Goal: Information Seeking & Learning: Learn about a topic

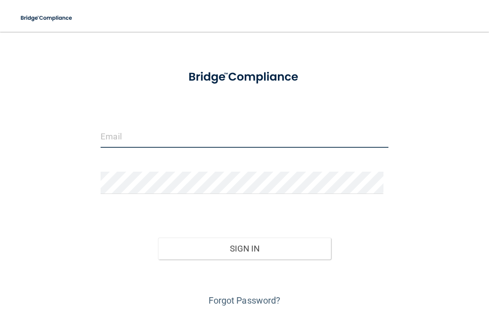
scroll to position [59, 0]
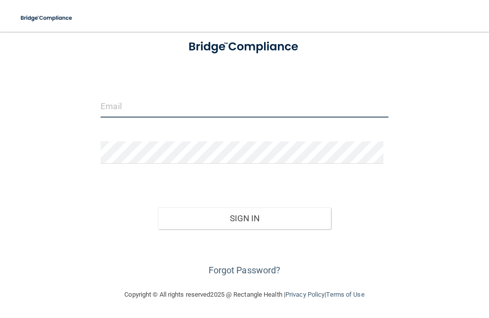
click at [186, 127] on form "Invalid email/password. You don't have permission to access that page. Sign In …" at bounding box center [245, 155] width 288 height 247
type input "[PERSON_NAME][EMAIL_ADDRESS][PERSON_NAME][DOMAIN_NAME]"
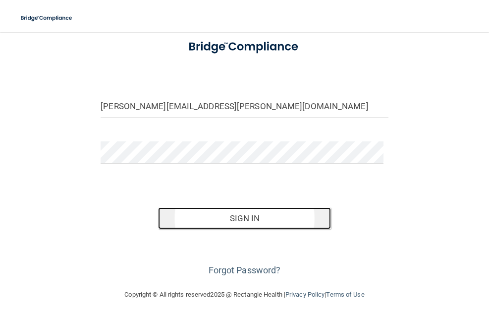
click at [255, 216] on button "Sign In" at bounding box center [244, 218] width 172 height 22
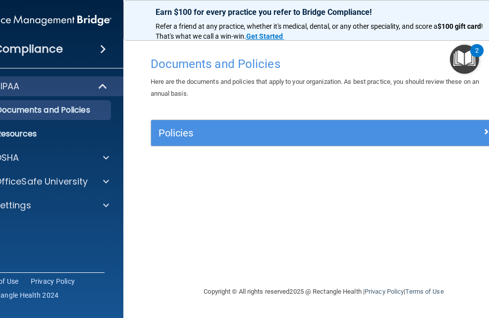
click at [471, 56] on img "Open Resource Center, 2 new notifications" at bounding box center [464, 59] width 29 height 29
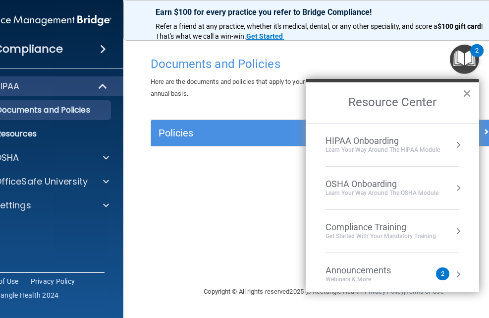
click at [453, 274] on button "Resource Center" at bounding box center [458, 274] width 10 height 10
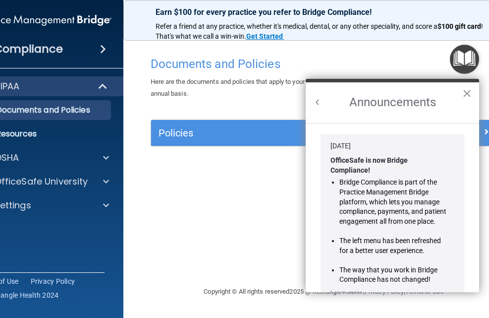
click at [466, 94] on button "×" at bounding box center [466, 93] width 9 height 16
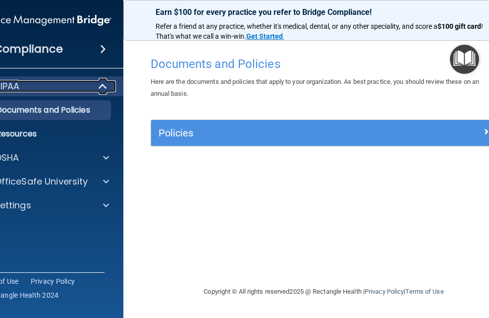
click at [104, 85] on span at bounding box center [104, 86] width 8 height 12
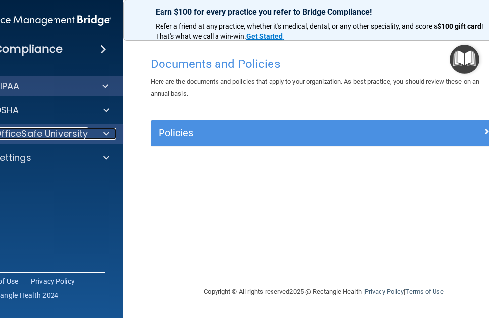
click at [52, 135] on p "OfficeSafe University" at bounding box center [42, 134] width 94 height 12
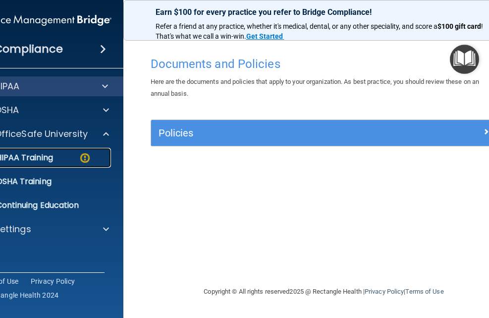
click at [48, 159] on p "HIPAA Training" at bounding box center [12, 158] width 82 height 10
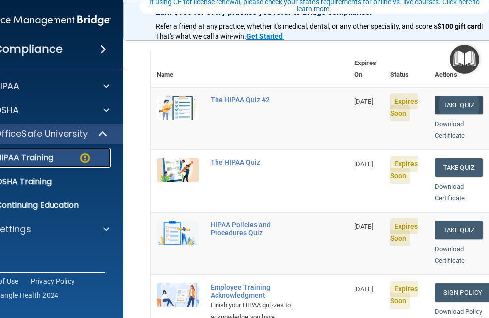
scroll to position [50, 0]
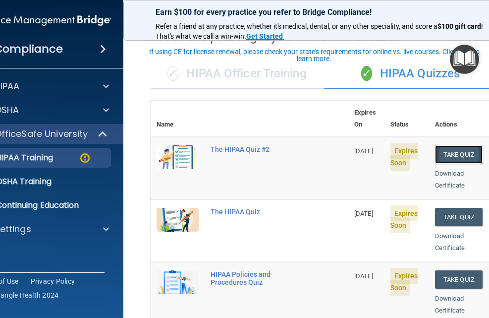
click at [456, 145] on button "Take Quiz" at bounding box center [459, 154] width 48 height 18
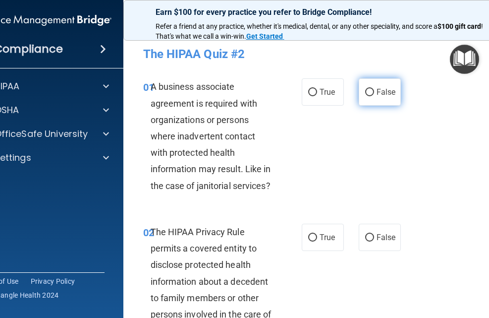
click at [376, 99] on label "False" at bounding box center [380, 91] width 42 height 27
click at [366, 93] on input "False" at bounding box center [369, 92] width 9 height 7
radio input "true"
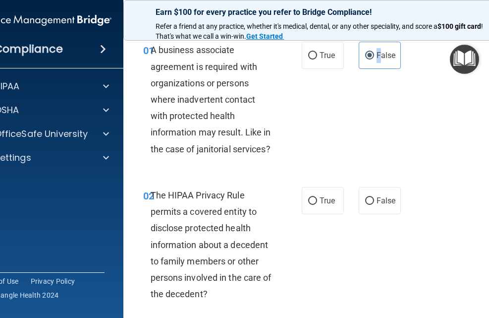
scroll to position [99, 0]
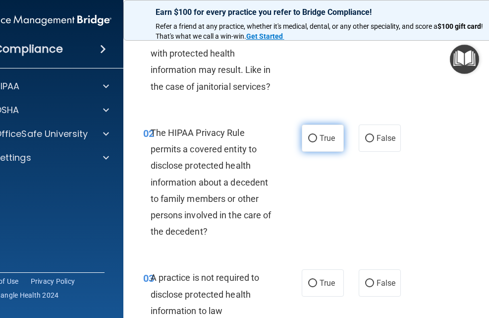
click at [312, 136] on input "True" at bounding box center [312, 138] width 9 height 7
radio input "true"
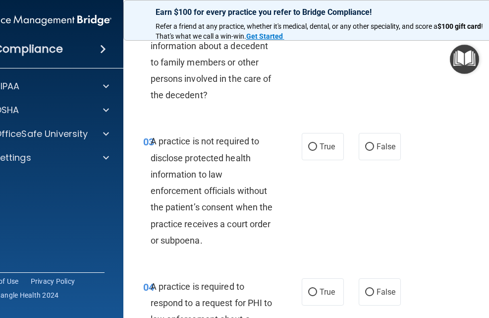
scroll to position [248, 0]
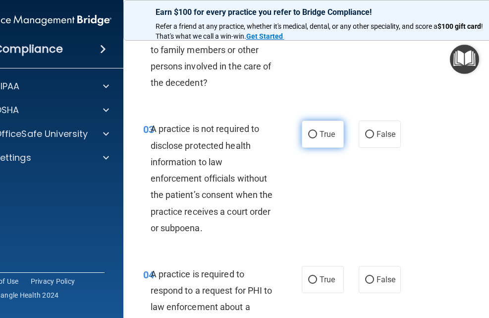
click at [309, 131] on input "True" at bounding box center [312, 134] width 9 height 7
radio input "true"
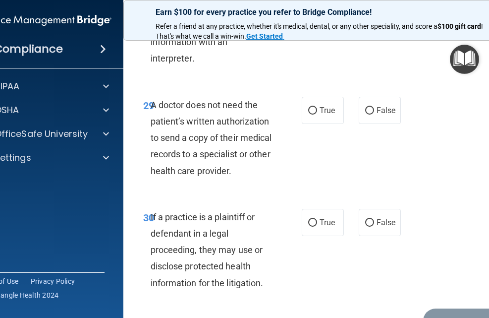
scroll to position [3354, 0]
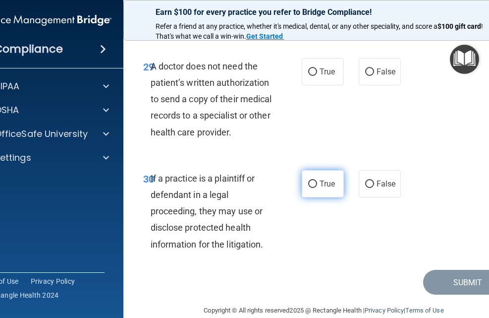
click at [310, 180] on input "True" at bounding box center [312, 183] width 9 height 7
radio input "true"
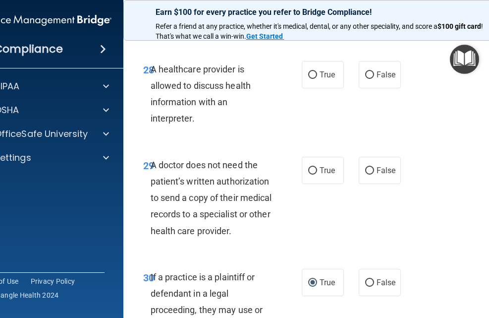
scroll to position [3255, 0]
click at [311, 167] on input "True" at bounding box center [312, 170] width 9 height 7
radio input "true"
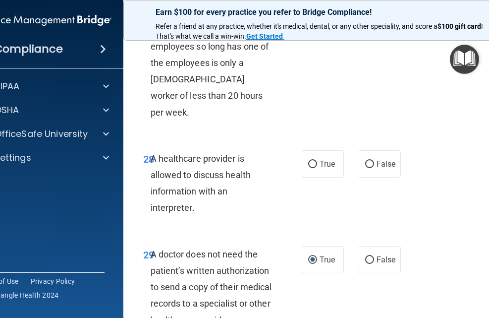
scroll to position [3156, 0]
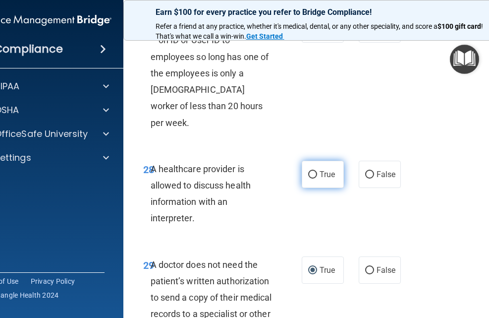
click at [308, 171] on input "True" at bounding box center [312, 174] width 9 height 7
radio input "true"
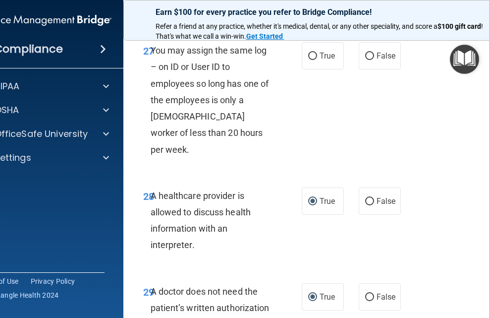
scroll to position [3057, 0]
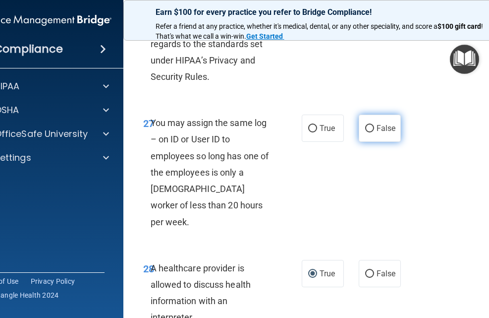
click at [368, 127] on input "False" at bounding box center [369, 128] width 9 height 7
radio input "true"
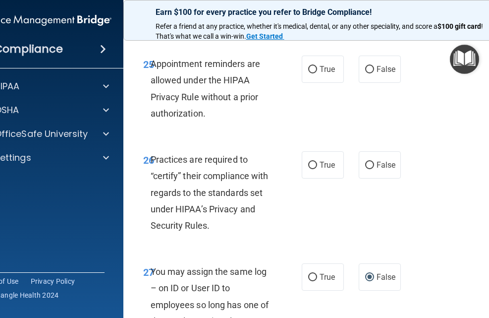
scroll to position [2958, 0]
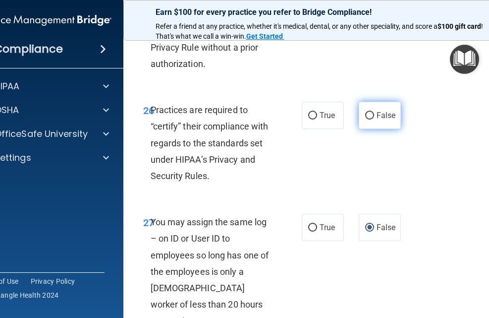
click at [365, 112] on input "False" at bounding box center [369, 115] width 9 height 7
radio input "true"
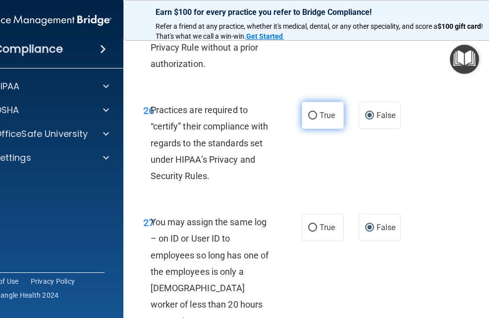
click at [310, 116] on input "True" at bounding box center [312, 115] width 9 height 7
radio input "true"
radio input "false"
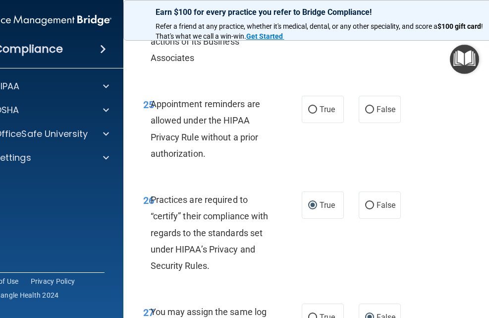
scroll to position [2859, 0]
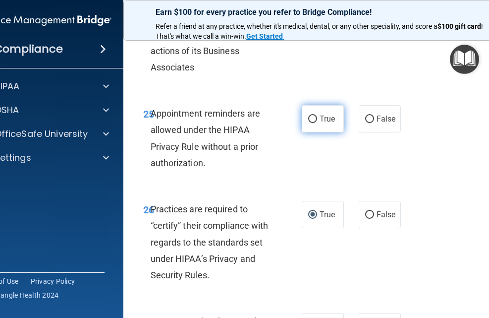
click at [308, 118] on input "True" at bounding box center [312, 118] width 9 height 7
radio input "true"
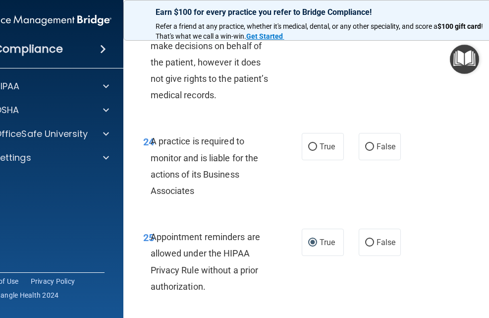
scroll to position [2710, 0]
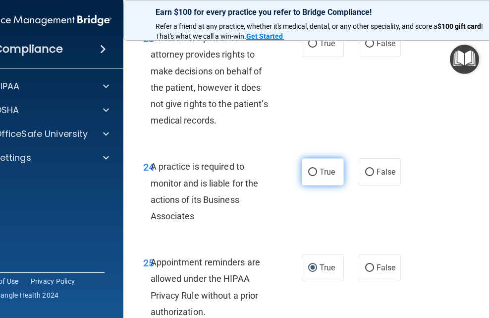
click at [309, 170] on input "True" at bounding box center [312, 171] width 9 height 7
radio input "true"
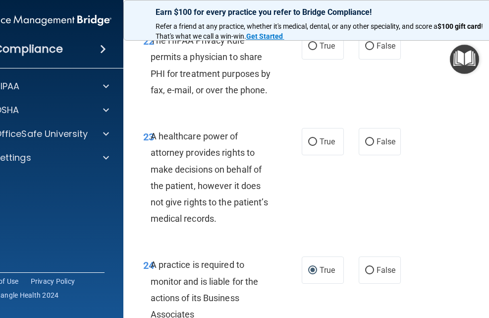
scroll to position [2611, 0]
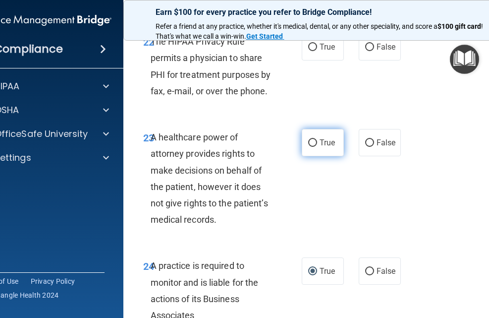
click at [308, 141] on input "True" at bounding box center [312, 142] width 9 height 7
radio input "true"
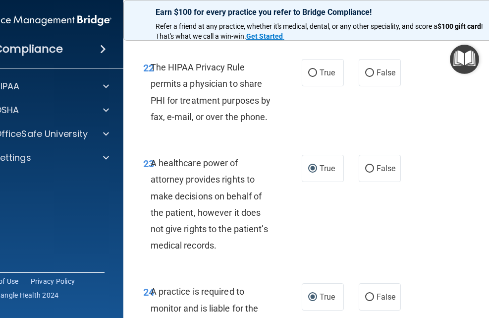
scroll to position [2512, 0]
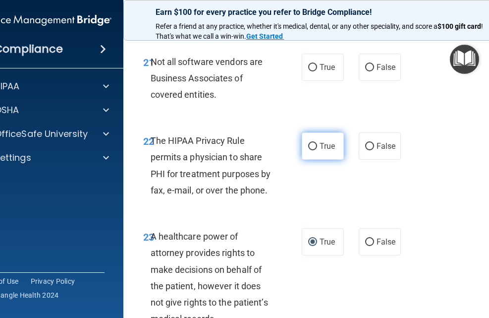
click at [309, 145] on input "True" at bounding box center [312, 146] width 9 height 7
radio input "true"
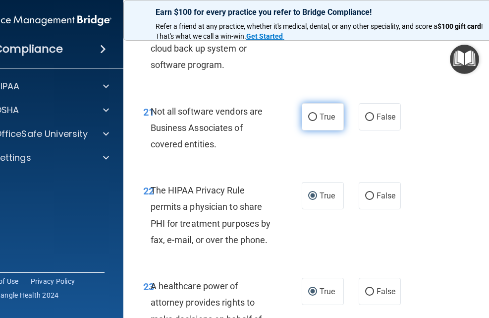
click at [309, 116] on input "True" at bounding box center [312, 116] width 9 height 7
radio input "true"
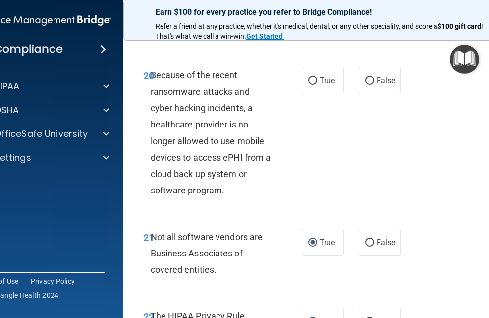
scroll to position [2314, 0]
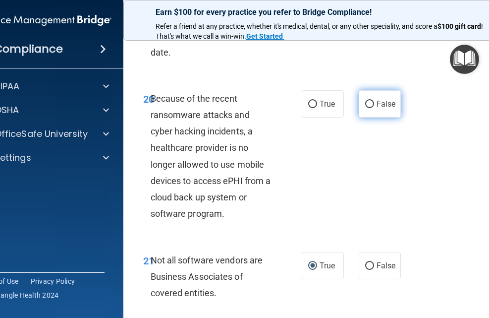
click at [368, 103] on input "False" at bounding box center [369, 104] width 9 height 7
radio input "true"
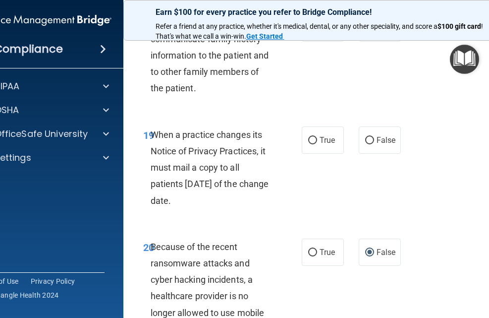
scroll to position [2165, 0]
click at [367, 141] on input "False" at bounding box center [369, 140] width 9 height 7
radio input "true"
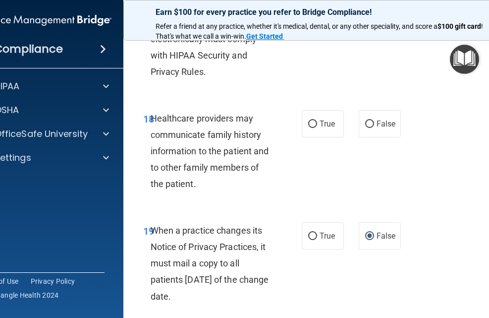
scroll to position [2066, 0]
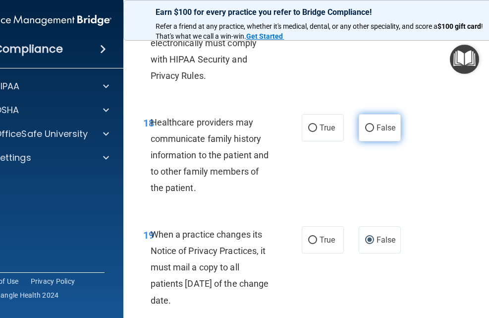
click at [369, 126] on input "False" at bounding box center [369, 127] width 9 height 7
radio input "true"
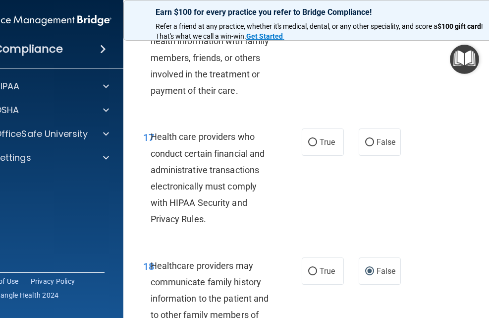
scroll to position [1918, 0]
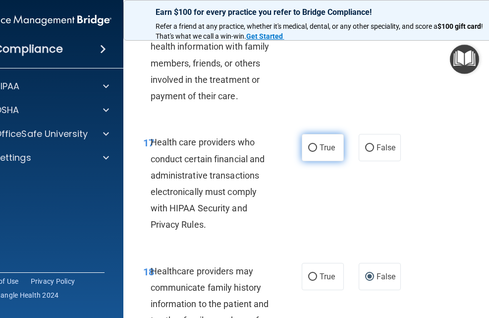
click at [310, 146] on input "True" at bounding box center [312, 147] width 9 height 7
radio input "true"
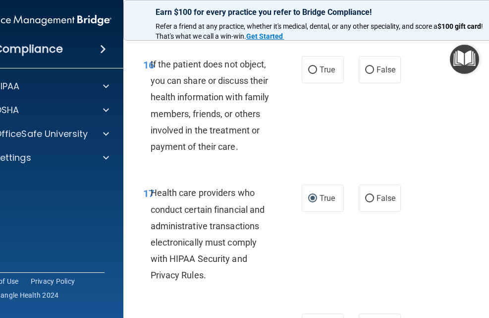
scroll to position [1819, 0]
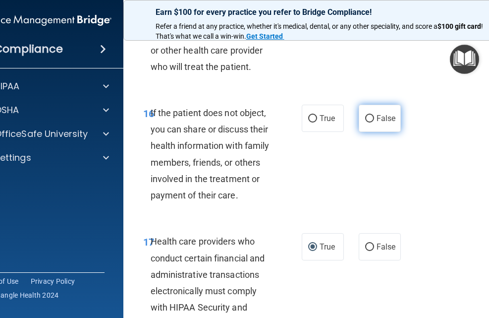
click at [365, 119] on input "False" at bounding box center [369, 118] width 9 height 7
radio input "true"
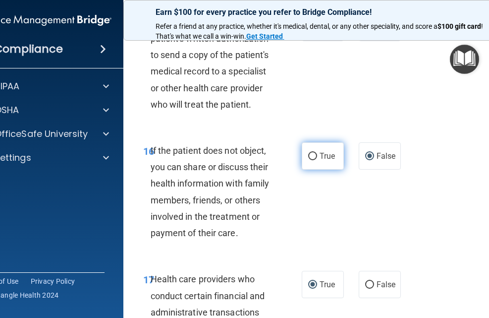
scroll to position [1719, 0]
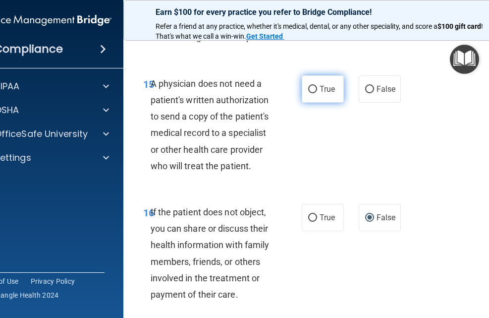
click at [309, 86] on input "True" at bounding box center [312, 89] width 9 height 7
radio input "true"
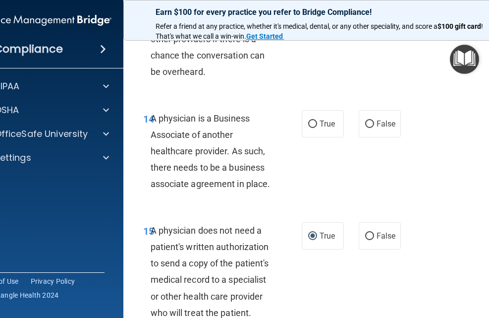
scroll to position [1571, 0]
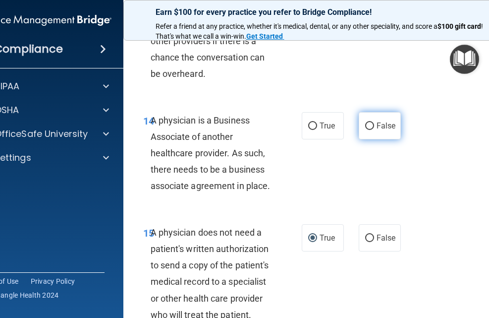
click at [365, 128] on input "False" at bounding box center [369, 125] width 9 height 7
radio input "true"
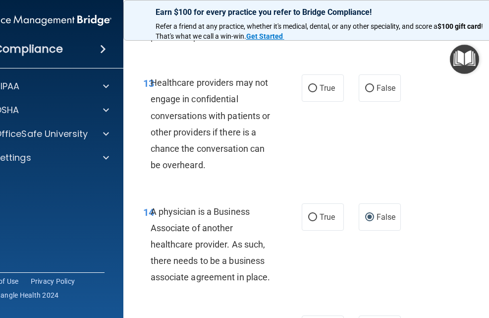
scroll to position [1472, 0]
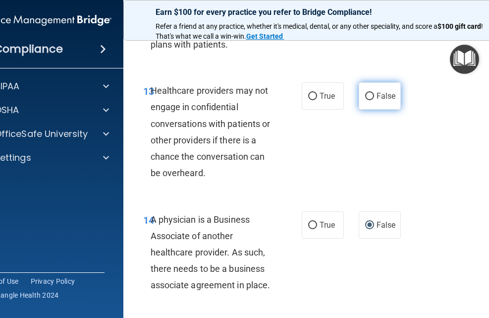
click at [366, 95] on input "False" at bounding box center [369, 96] width 9 height 7
radio input "true"
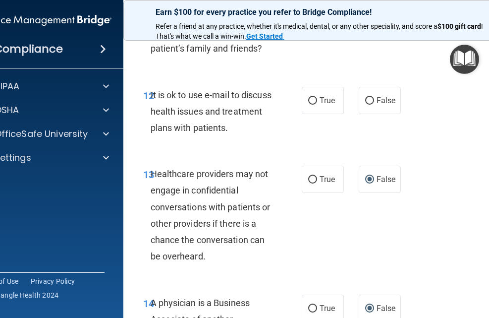
scroll to position [1373, 0]
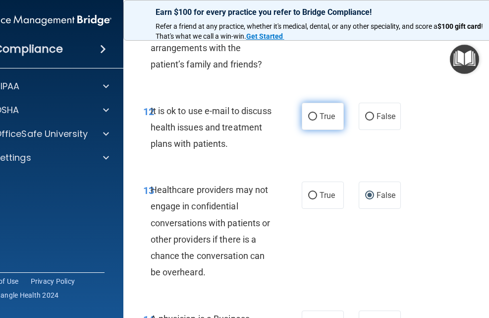
click at [310, 115] on input "True" at bounding box center [312, 116] width 9 height 7
radio input "true"
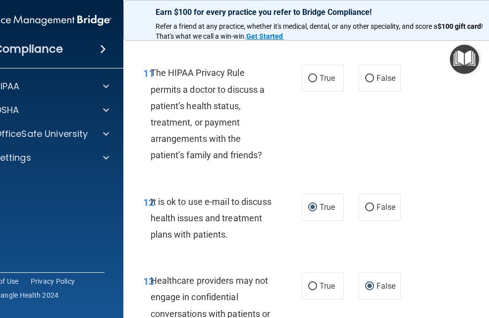
scroll to position [1274, 0]
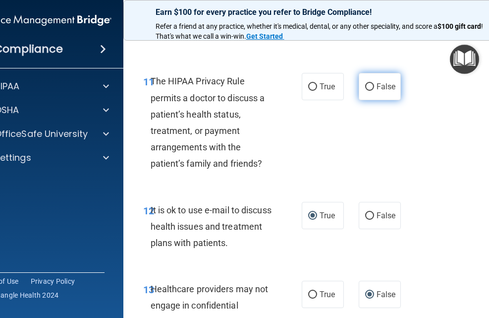
click at [367, 84] on input "False" at bounding box center [369, 86] width 9 height 7
radio input "true"
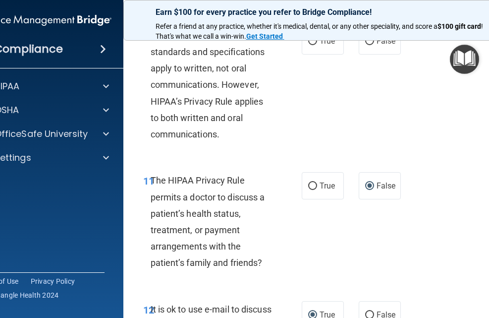
scroll to position [1125, 0]
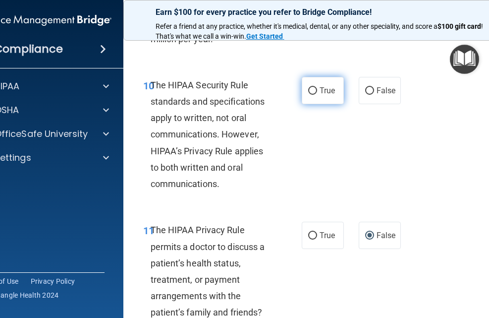
click at [309, 88] on input "True" at bounding box center [312, 90] width 9 height 7
radio input "true"
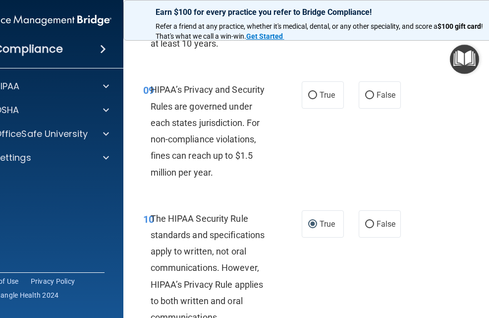
scroll to position [976, 0]
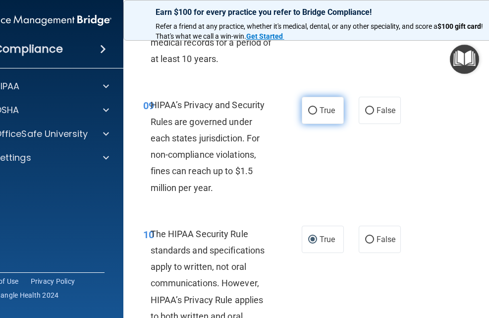
click at [309, 110] on input "True" at bounding box center [312, 110] width 9 height 7
radio input "true"
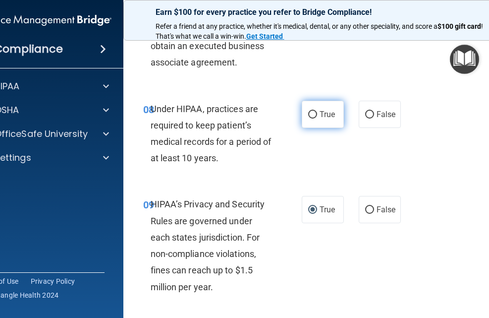
click at [309, 113] on input "True" at bounding box center [312, 114] width 9 height 7
radio input "true"
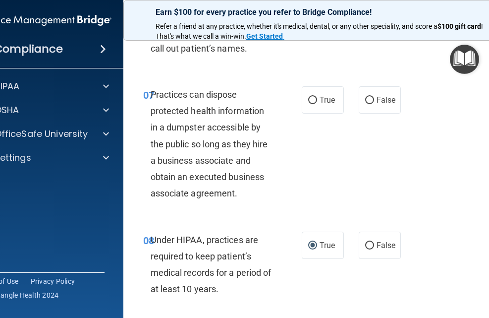
scroll to position [729, 0]
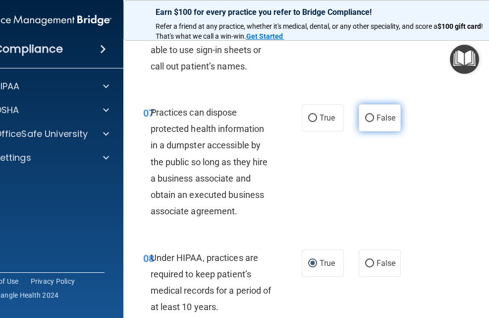
click at [367, 117] on input "False" at bounding box center [369, 117] width 9 height 7
radio input "true"
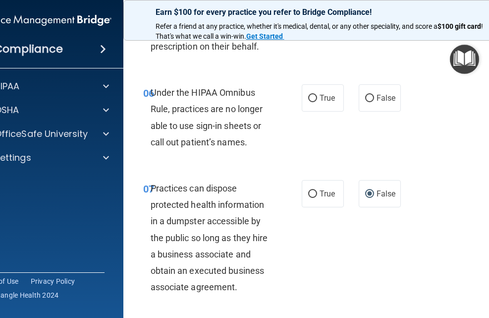
scroll to position [630, 0]
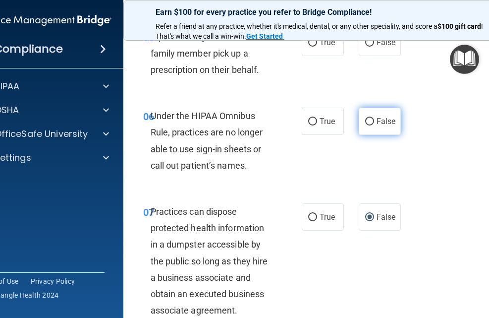
click at [368, 120] on input "False" at bounding box center [369, 121] width 9 height 7
radio input "true"
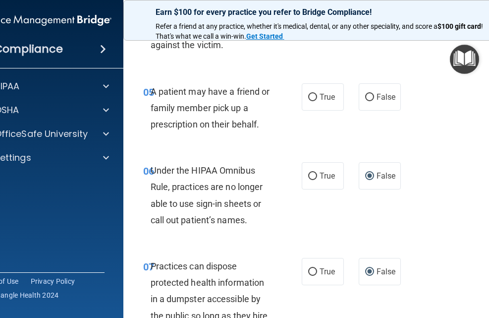
scroll to position [531, 0]
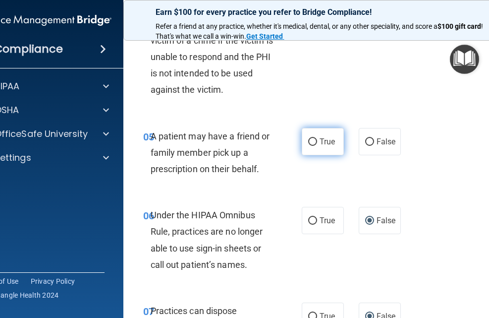
click at [309, 143] on input "True" at bounding box center [312, 141] width 9 height 7
radio input "true"
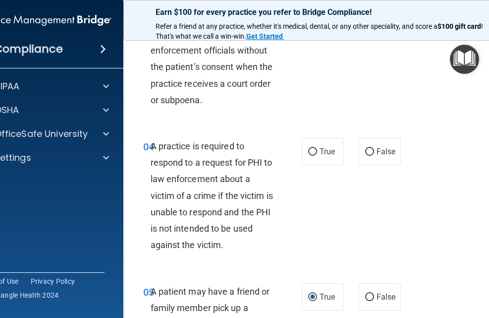
scroll to position [382, 0]
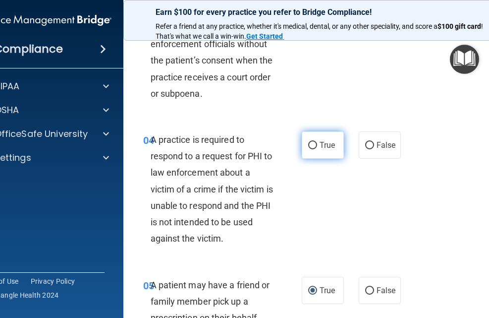
click at [308, 145] on input "True" at bounding box center [312, 145] width 9 height 7
radio input "true"
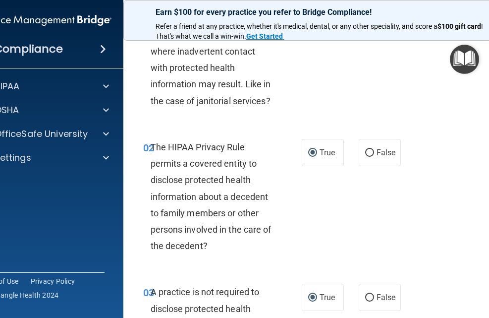
scroll to position [0, 0]
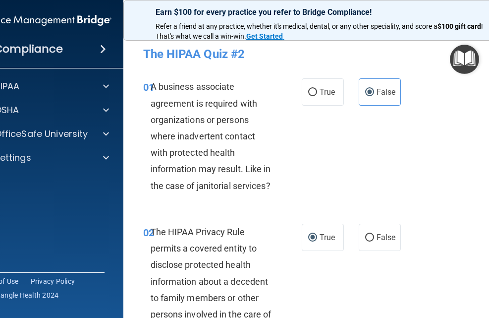
click at [343, 145] on div "01 A business associate agreement is required with organizations or persons whe…" at bounding box center [324, 138] width 376 height 145
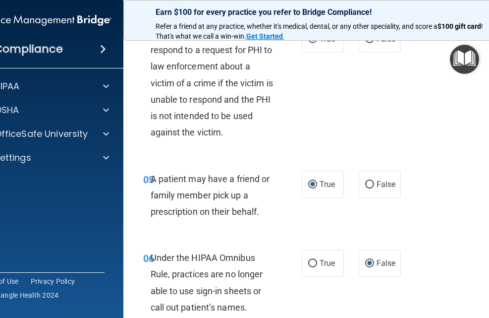
scroll to position [594, 0]
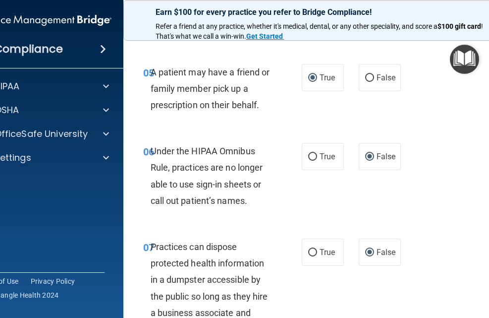
click at [462, 57] on img "Open Resource Center" at bounding box center [464, 59] width 29 height 29
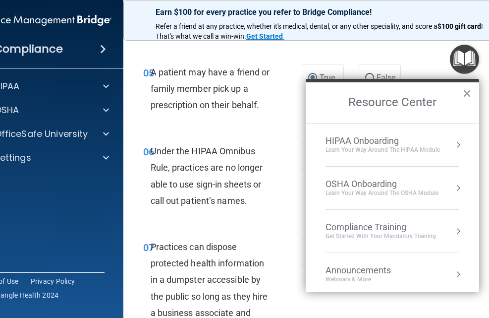
click at [462, 57] on img "Open Resource Center" at bounding box center [464, 59] width 29 height 29
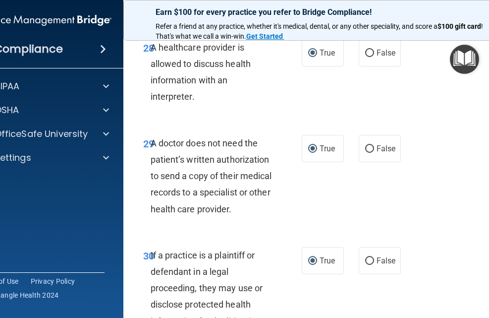
scroll to position [3354, 0]
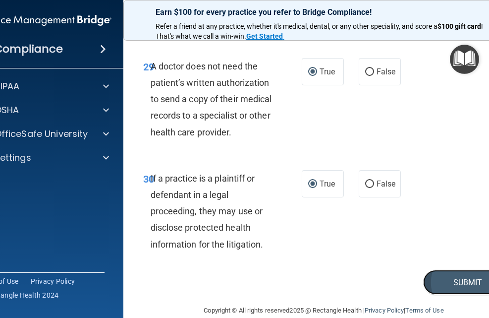
click at [468, 269] on button "Submit" at bounding box center [467, 281] width 89 height 25
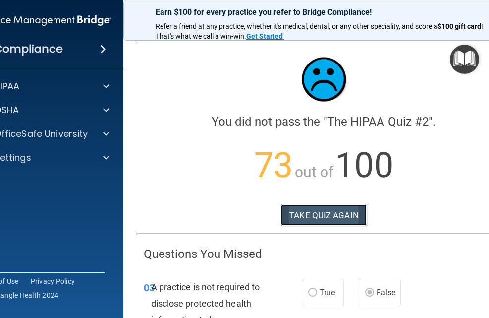
click at [328, 214] on button "TAKE QUIZ AGAIN" at bounding box center [324, 215] width 86 height 22
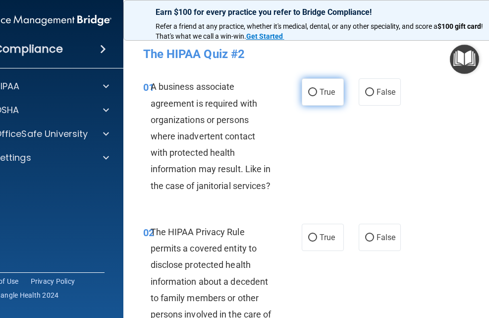
click at [310, 90] on input "True" at bounding box center [312, 92] width 9 height 7
radio input "true"
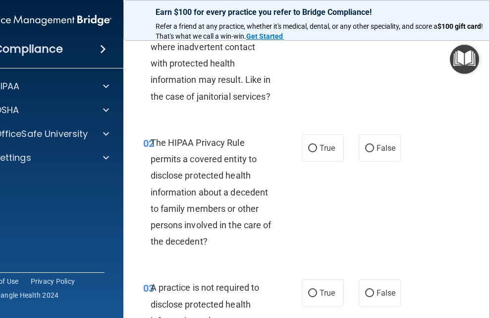
scroll to position [149, 0]
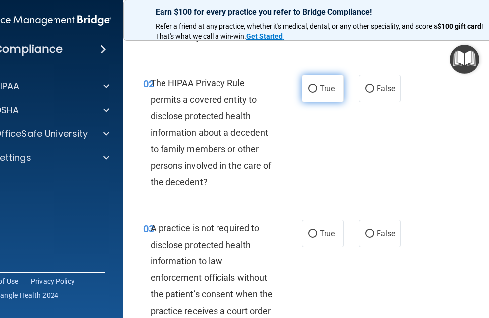
click at [309, 89] on input "True" at bounding box center [312, 88] width 9 height 7
radio input "true"
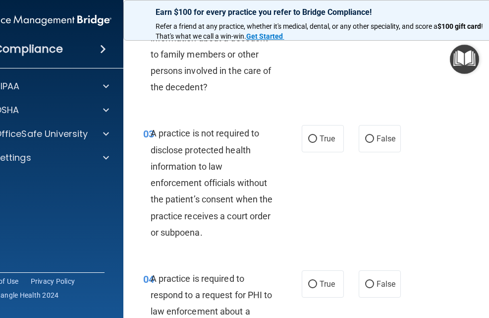
scroll to position [248, 0]
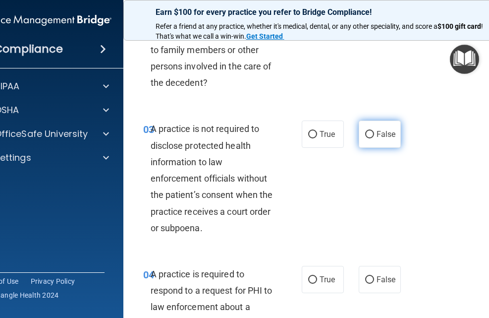
click at [366, 131] on input "False" at bounding box center [369, 134] width 9 height 7
radio input "true"
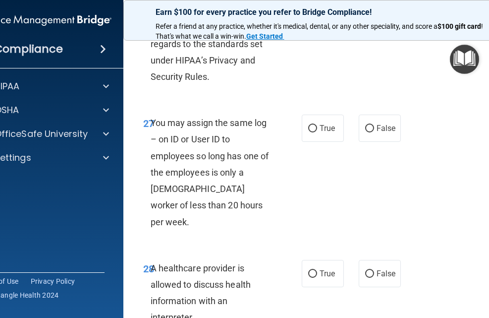
scroll to position [3354, 0]
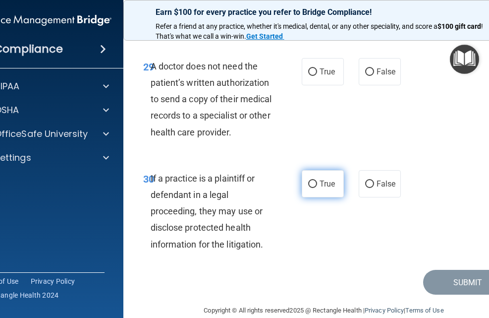
click at [311, 180] on input "True" at bounding box center [312, 183] width 9 height 7
radio input "true"
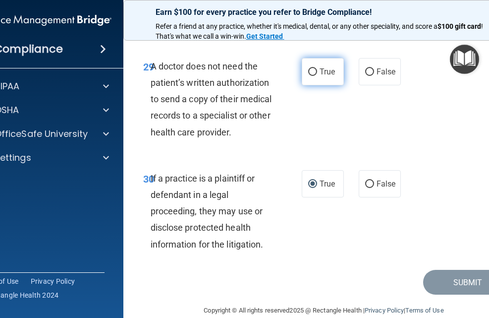
click at [308, 68] on input "True" at bounding box center [312, 71] width 9 height 7
radio input "true"
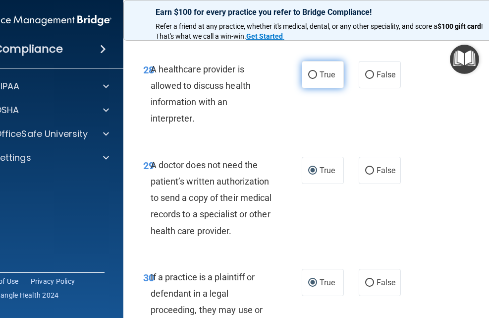
scroll to position [3255, 0]
click at [309, 72] on input "True" at bounding box center [312, 75] width 9 height 7
radio input "true"
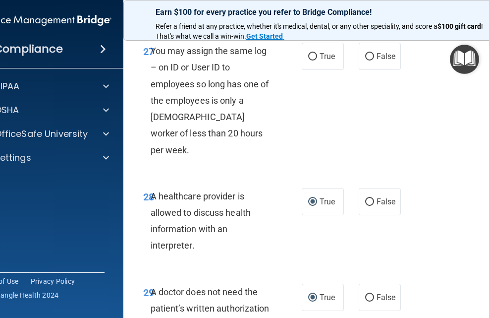
scroll to position [3106, 0]
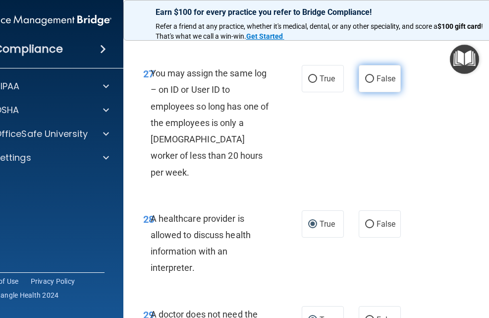
click at [365, 76] on input "False" at bounding box center [369, 78] width 9 height 7
radio input "true"
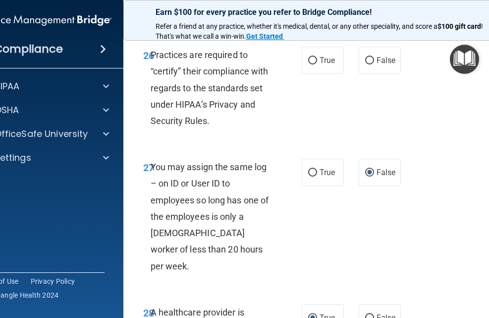
scroll to position [3007, 0]
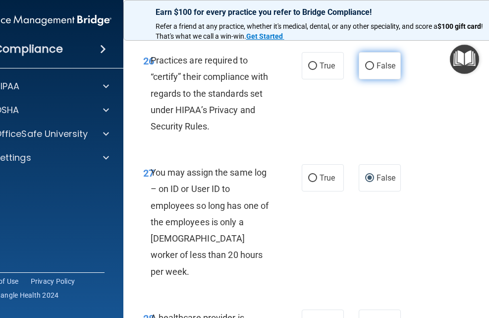
click at [366, 64] on input "False" at bounding box center [369, 65] width 9 height 7
radio input "true"
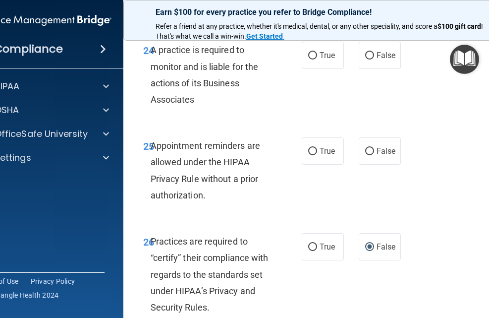
scroll to position [2809, 0]
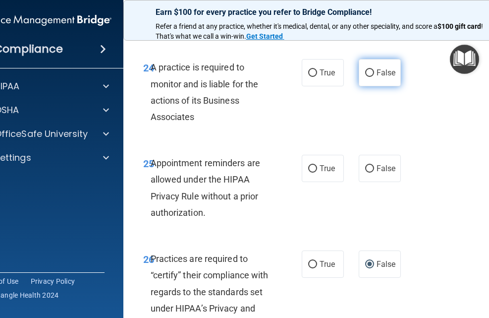
click at [366, 71] on input "False" at bounding box center [369, 72] width 9 height 7
radio input "true"
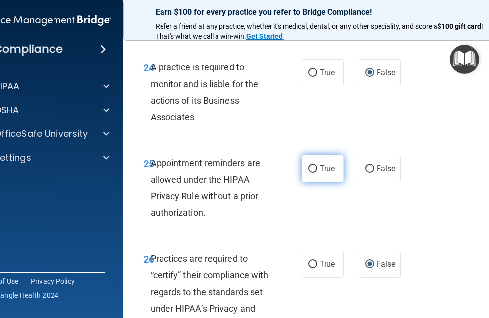
click at [309, 165] on input "True" at bounding box center [312, 168] width 9 height 7
radio input "true"
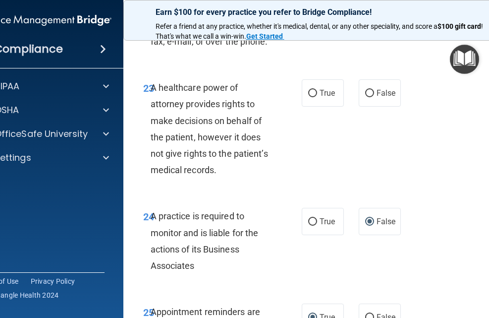
scroll to position [2611, 0]
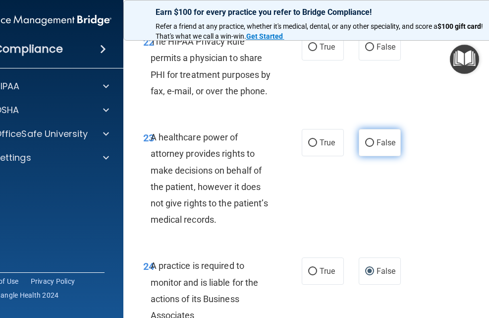
click at [365, 141] on input "False" at bounding box center [369, 142] width 9 height 7
radio input "true"
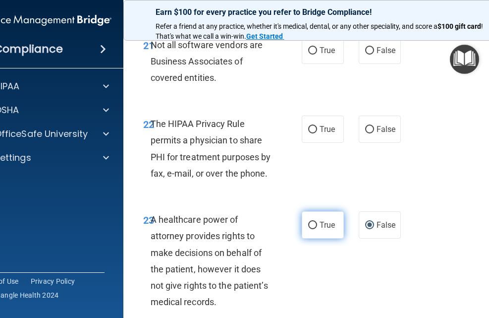
scroll to position [2512, 0]
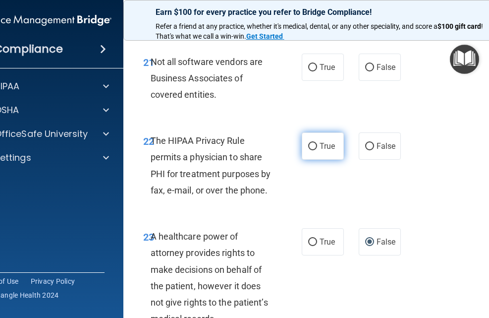
click at [311, 147] on input "True" at bounding box center [312, 146] width 9 height 7
radio input "true"
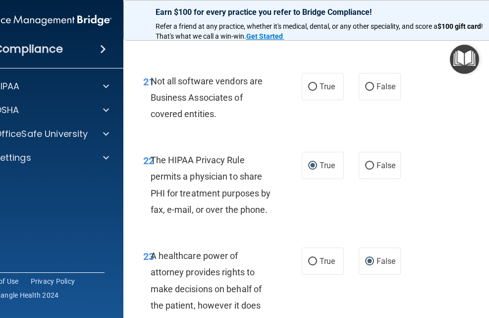
scroll to position [2463, 0]
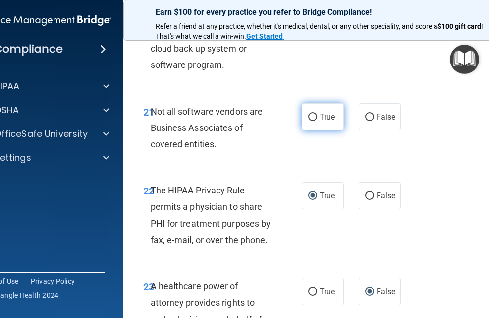
click at [310, 116] on input "True" at bounding box center [312, 116] width 9 height 7
radio input "true"
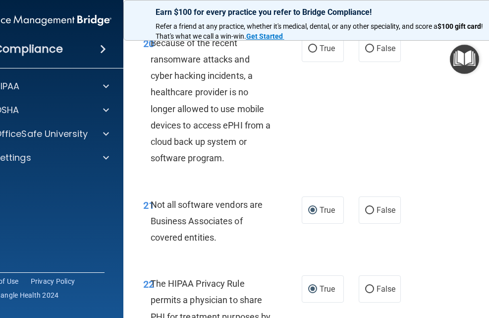
scroll to position [2314, 0]
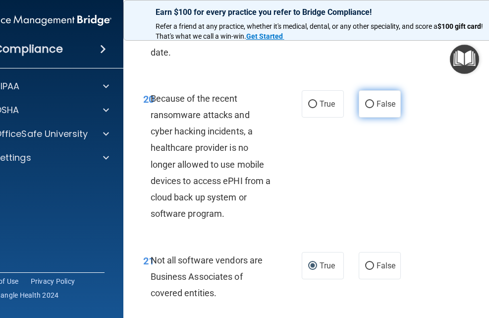
click at [365, 104] on input "False" at bounding box center [369, 104] width 9 height 7
radio input "true"
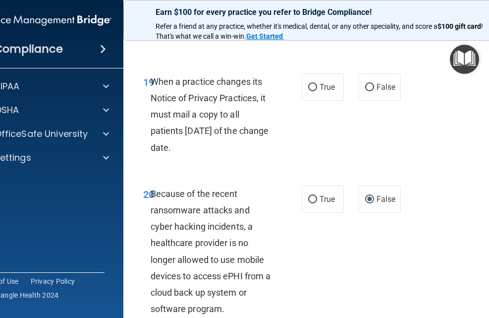
scroll to position [2215, 0]
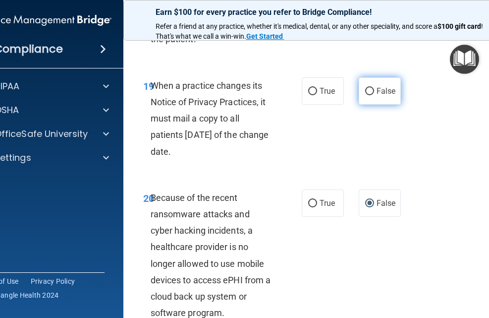
click at [366, 88] on input "False" at bounding box center [369, 91] width 9 height 7
radio input "true"
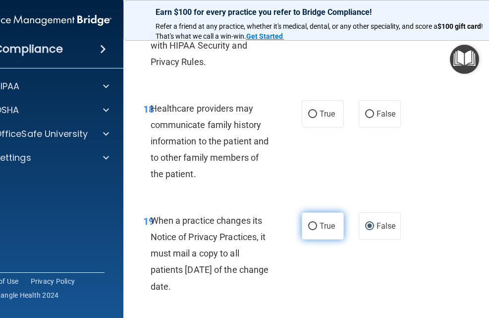
scroll to position [2066, 0]
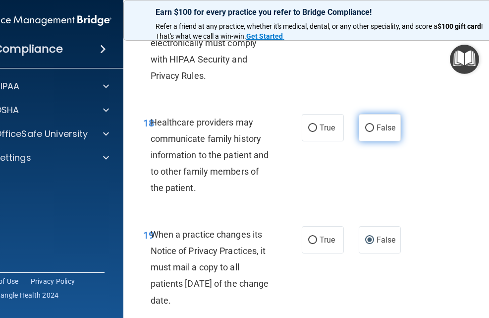
click at [365, 126] on input "False" at bounding box center [369, 127] width 9 height 7
radio input "true"
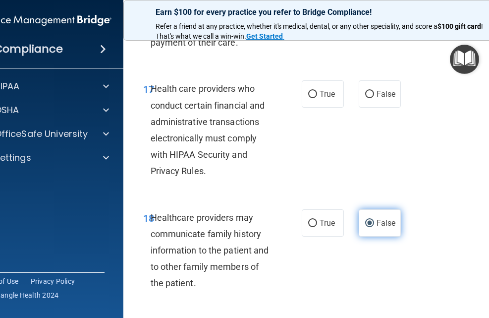
scroll to position [1967, 0]
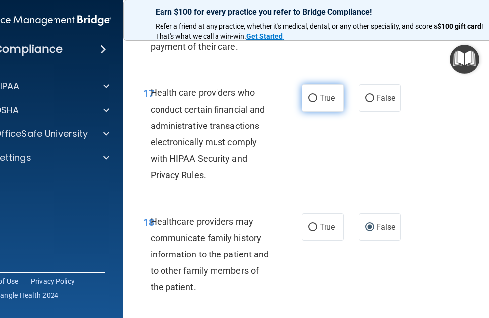
click at [308, 98] on input "True" at bounding box center [312, 98] width 9 height 7
radio input "true"
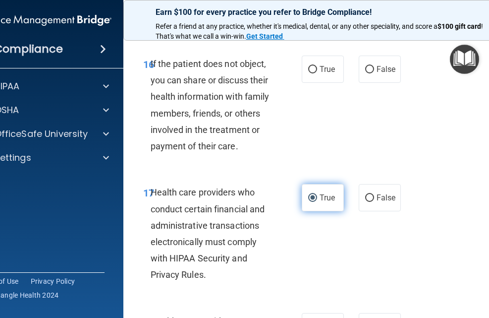
scroll to position [1819, 0]
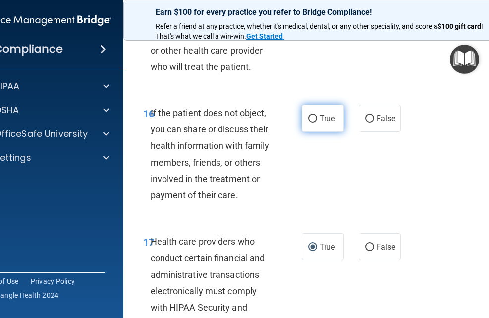
click at [310, 117] on input "True" at bounding box center [312, 118] width 9 height 7
radio input "true"
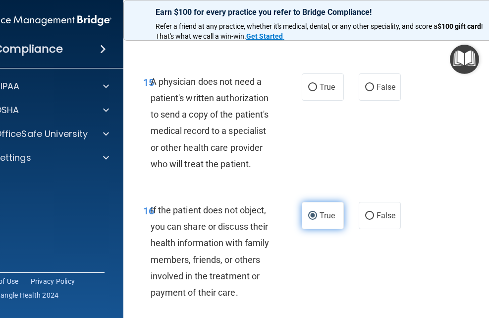
scroll to position [1719, 0]
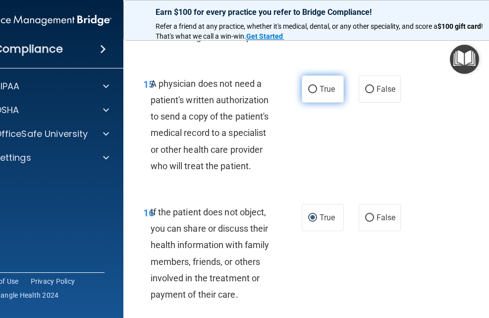
click at [308, 87] on input "True" at bounding box center [312, 89] width 9 height 7
radio input "true"
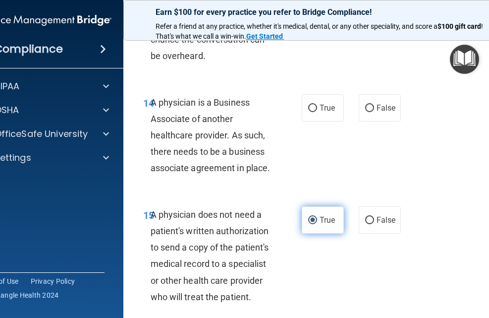
scroll to position [1571, 0]
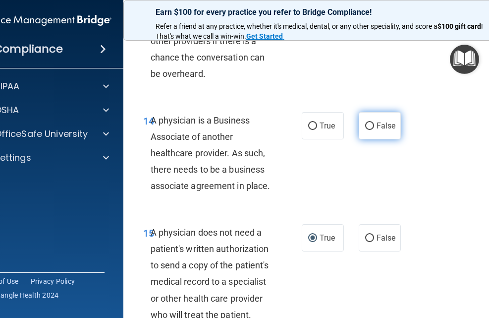
click at [366, 126] on input "False" at bounding box center [369, 125] width 9 height 7
radio input "true"
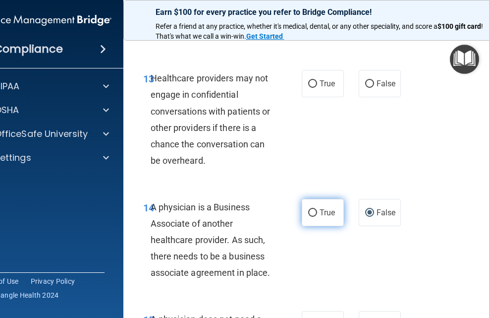
scroll to position [1472, 0]
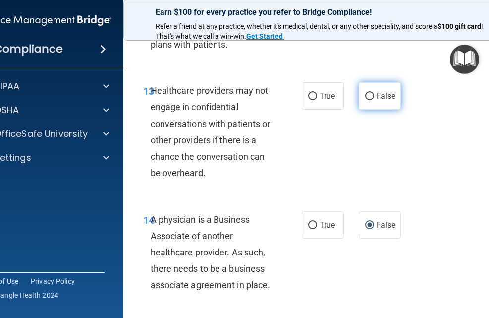
click at [365, 95] on input "False" at bounding box center [369, 96] width 9 height 7
radio input "true"
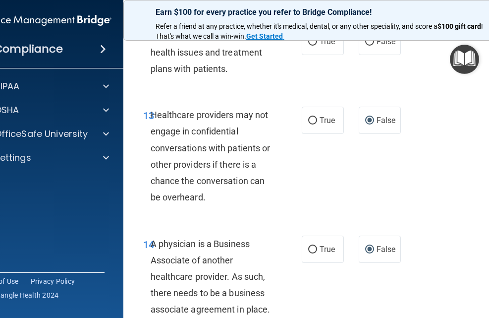
scroll to position [1373, 0]
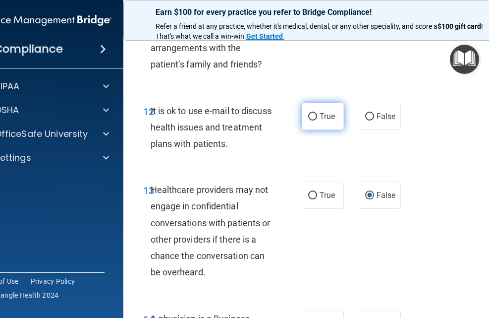
click at [309, 116] on input "True" at bounding box center [312, 116] width 9 height 7
radio input "true"
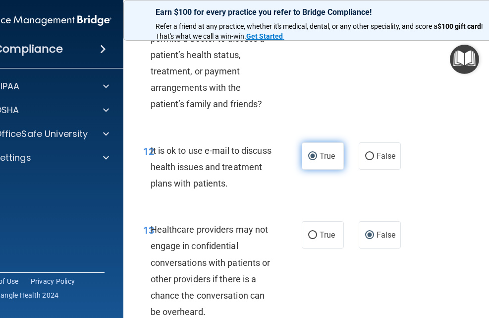
scroll to position [1274, 0]
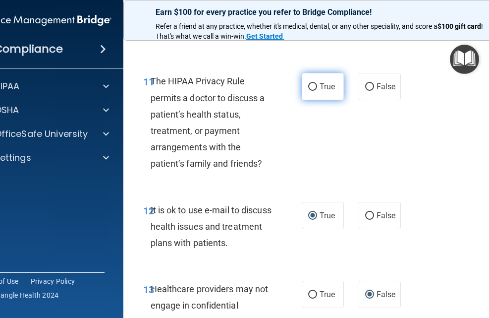
click at [308, 85] on input "True" at bounding box center [312, 86] width 9 height 7
radio input "true"
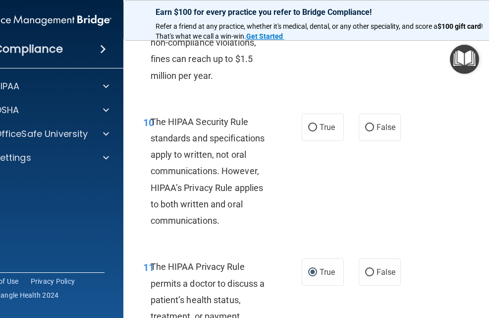
scroll to position [1075, 0]
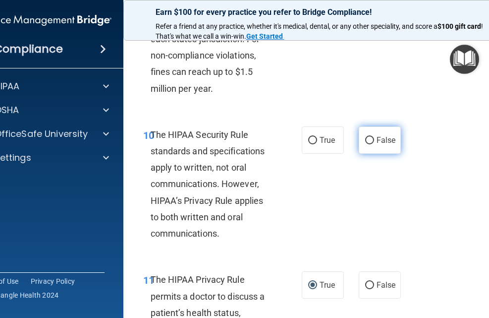
click at [366, 139] on input "False" at bounding box center [369, 140] width 9 height 7
radio input "true"
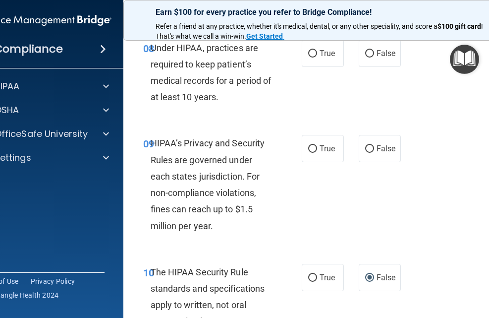
scroll to position [927, 0]
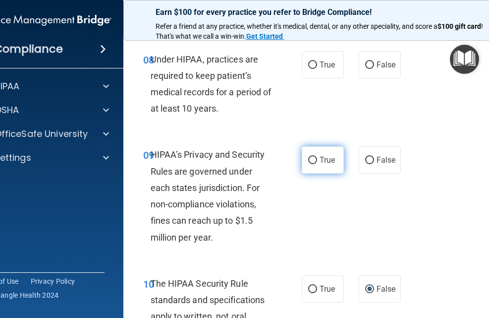
click at [308, 161] on input "True" at bounding box center [312, 160] width 9 height 7
radio input "true"
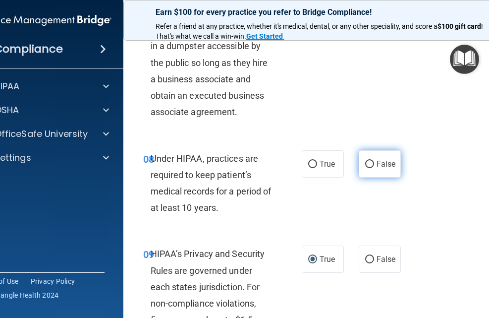
click at [367, 163] on input "False" at bounding box center [369, 164] width 9 height 7
radio input "true"
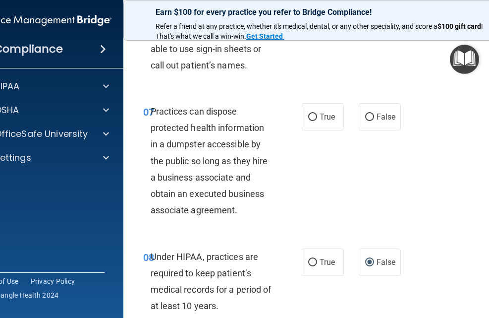
scroll to position [729, 0]
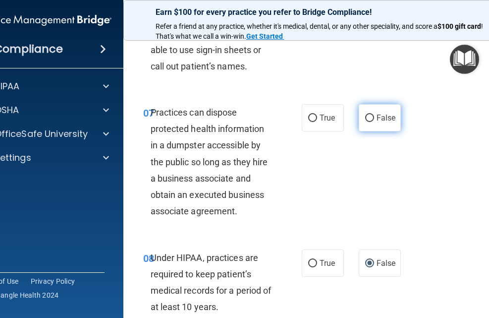
click at [366, 117] on input "False" at bounding box center [369, 117] width 9 height 7
radio input "true"
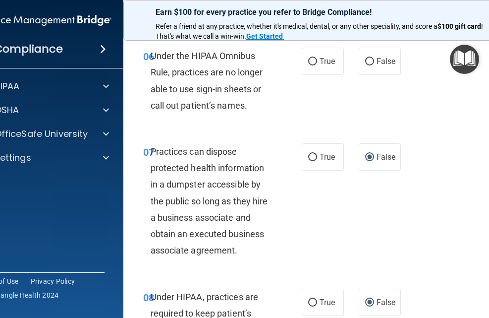
scroll to position [630, 0]
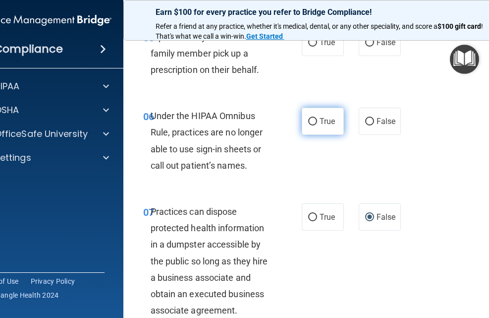
click at [309, 121] on input "True" at bounding box center [312, 121] width 9 height 7
radio input "true"
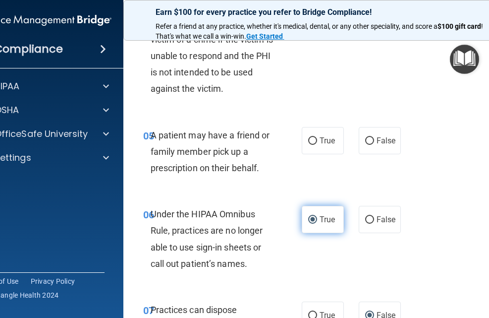
scroll to position [531, 0]
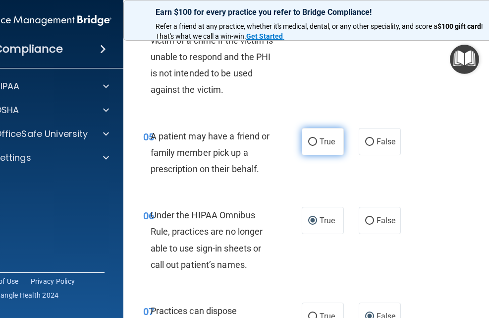
click at [308, 140] on input "True" at bounding box center [312, 141] width 9 height 7
radio input "true"
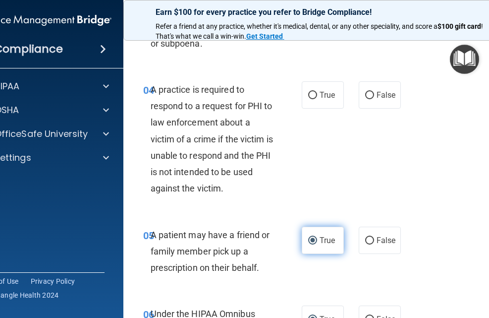
scroll to position [431, 0]
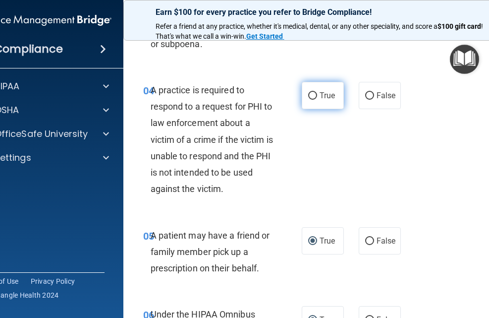
click at [308, 96] on input "True" at bounding box center [312, 95] width 9 height 7
radio input "true"
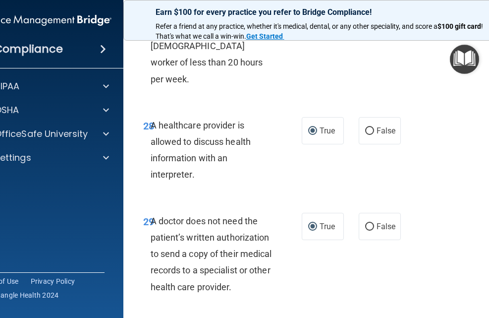
scroll to position [3354, 0]
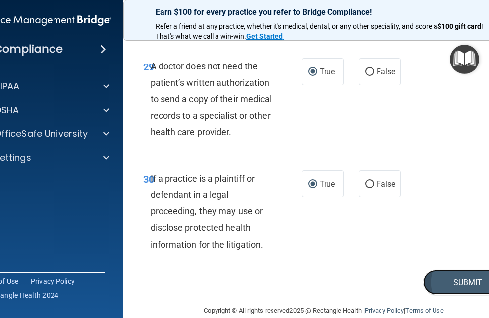
click at [460, 269] on button "Submit" at bounding box center [467, 281] width 89 height 25
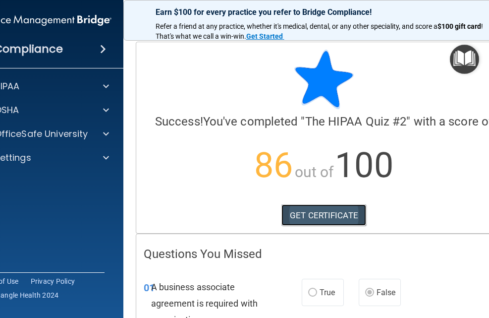
click at [313, 212] on link "GET CERTIFICATE" at bounding box center [323, 215] width 85 height 22
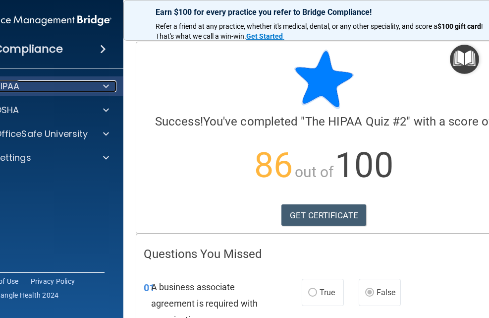
click at [104, 83] on span at bounding box center [106, 86] width 6 height 12
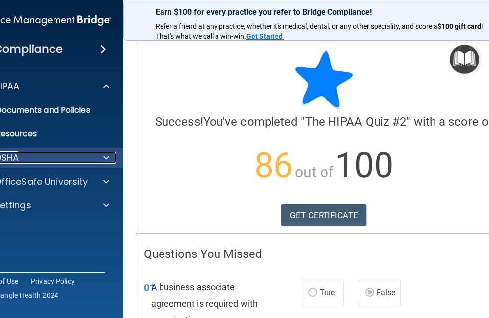
click at [92, 158] on div at bounding box center [104, 158] width 25 height 12
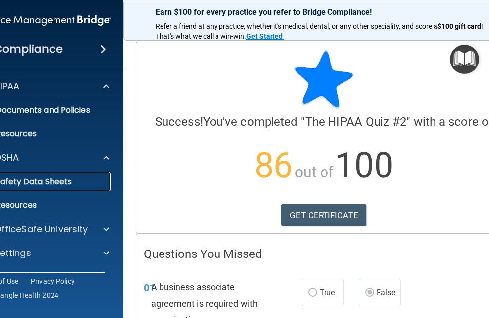
click at [52, 181] on p "Safety Data Sheets" at bounding box center [38, 181] width 135 height 10
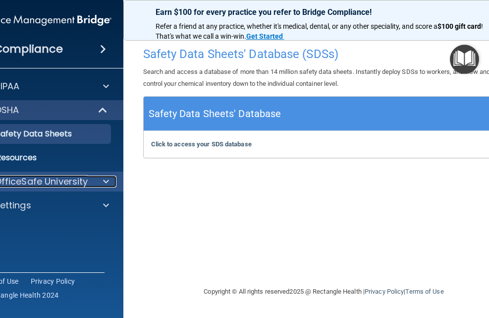
click at [80, 180] on p "OfficeSafe University" at bounding box center [42, 181] width 94 height 12
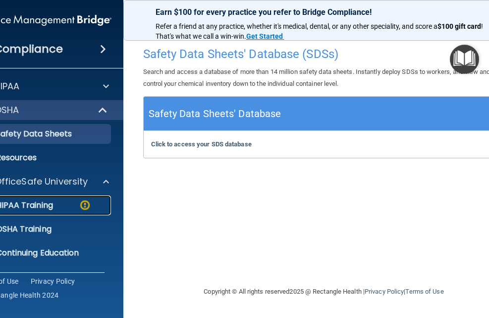
click at [60, 203] on div "HIPAA Training" at bounding box center [38, 205] width 135 height 10
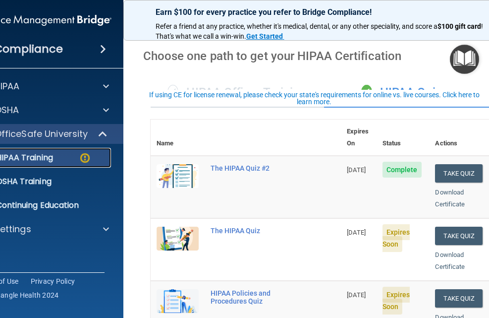
scroll to position [99, 0]
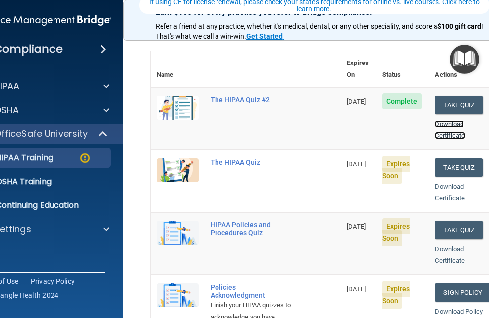
click at [449, 123] on link "Download Certificate" at bounding box center [450, 129] width 30 height 19
click at [457, 158] on button "Take Quiz" at bounding box center [459, 167] width 48 height 18
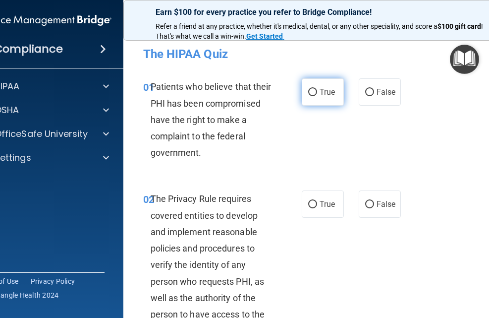
click at [309, 91] on input "True" at bounding box center [312, 92] width 9 height 7
radio input "true"
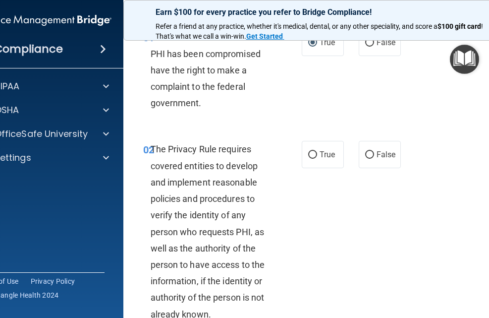
scroll to position [99, 0]
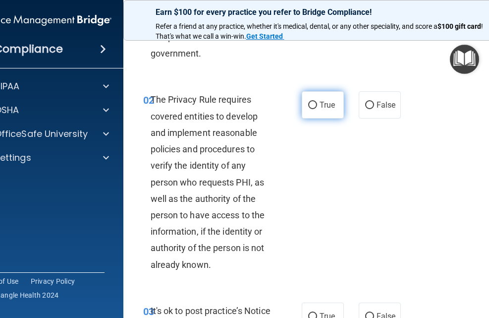
click at [308, 106] on input "True" at bounding box center [312, 105] width 9 height 7
radio input "true"
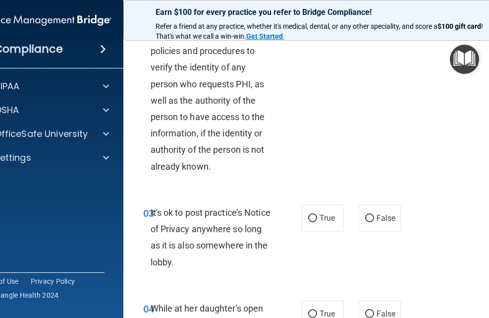
scroll to position [198, 0]
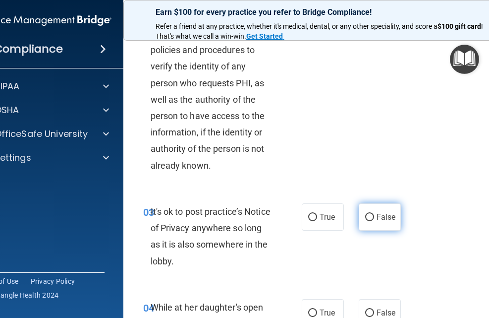
click at [368, 215] on input "False" at bounding box center [369, 217] width 9 height 7
radio input "true"
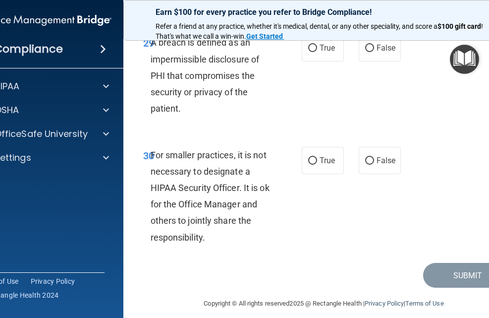
scroll to position [3436, 0]
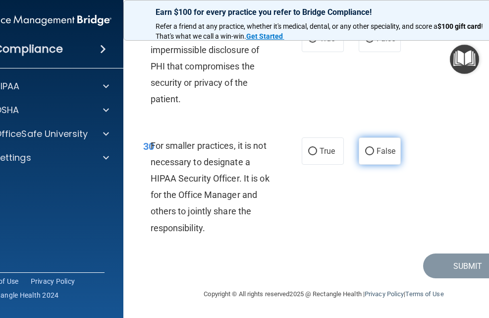
click at [366, 148] on input "False" at bounding box center [369, 151] width 9 height 7
radio input "true"
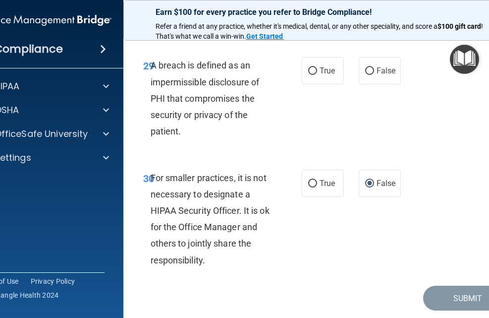
scroll to position [3337, 0]
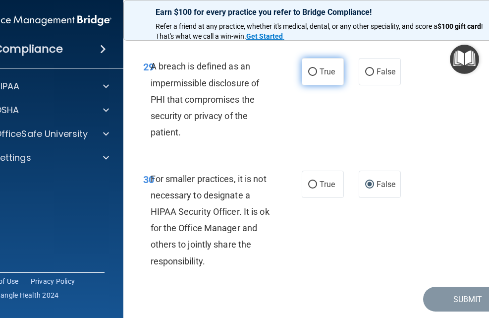
click at [310, 76] on input "True" at bounding box center [312, 71] width 9 height 7
radio input "true"
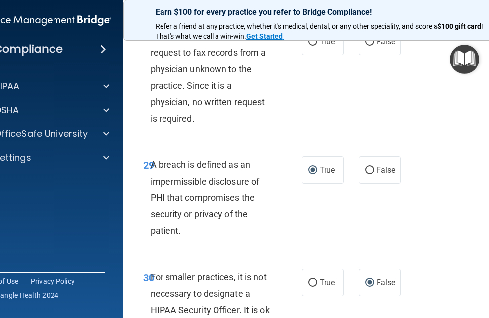
scroll to position [3238, 0]
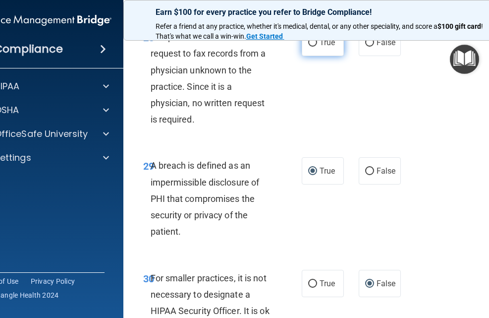
click at [308, 47] on input "True" at bounding box center [312, 42] width 9 height 7
radio input "true"
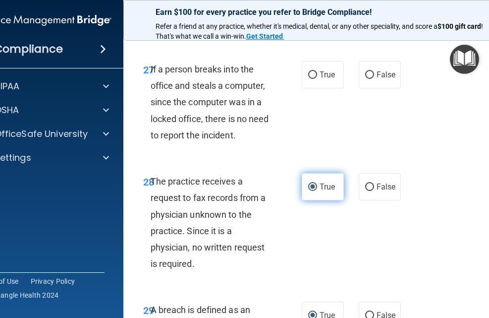
scroll to position [3090, 0]
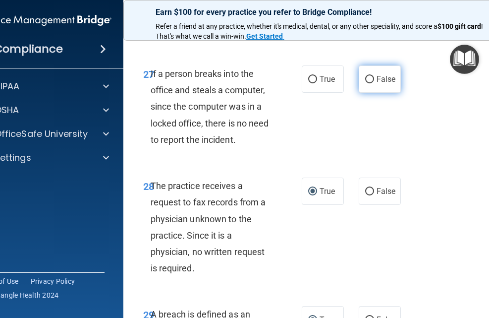
click at [367, 83] on input "False" at bounding box center [369, 79] width 9 height 7
radio input "true"
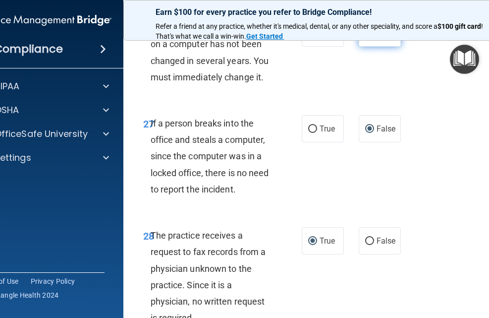
click at [365, 37] on input "False" at bounding box center [369, 33] width 9 height 7
radio input "true"
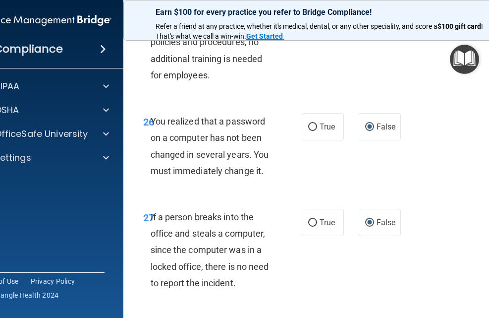
scroll to position [2941, 0]
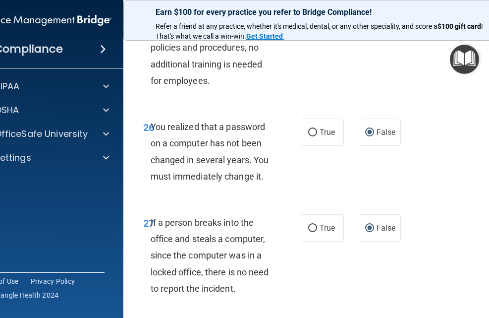
click at [367, 24] on input "False" at bounding box center [369, 20] width 9 height 7
radio input "true"
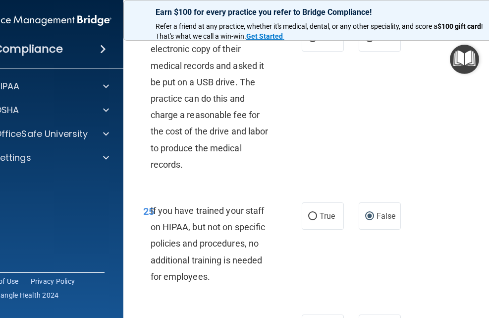
scroll to position [2743, 0]
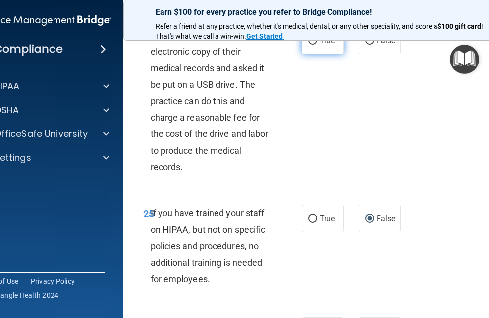
click at [310, 45] on input "True" at bounding box center [312, 40] width 9 height 7
radio input "true"
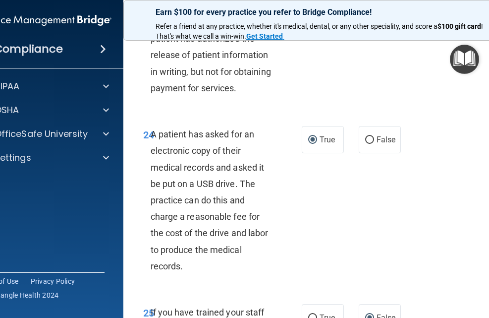
scroll to position [2594, 0]
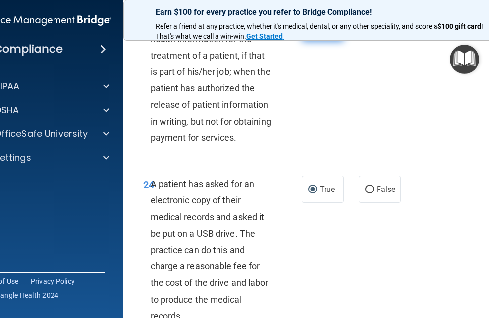
click at [309, 32] on input "True" at bounding box center [312, 27] width 9 height 7
radio input "true"
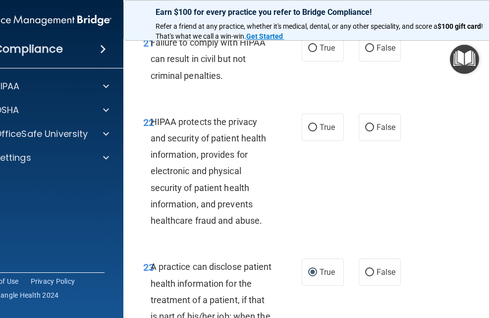
scroll to position [2347, 0]
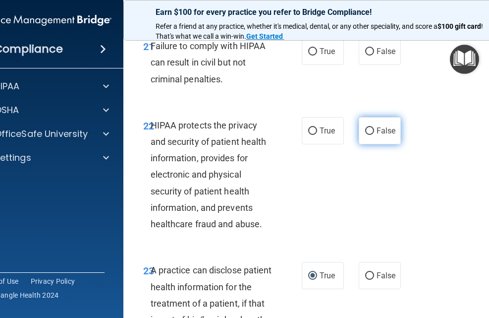
click at [366, 135] on input "False" at bounding box center [369, 130] width 9 height 7
radio input "true"
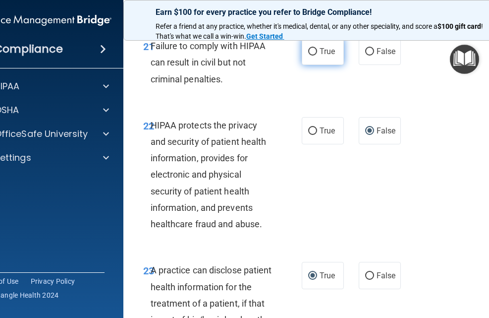
click at [309, 55] on input "True" at bounding box center [312, 51] width 9 height 7
radio input "true"
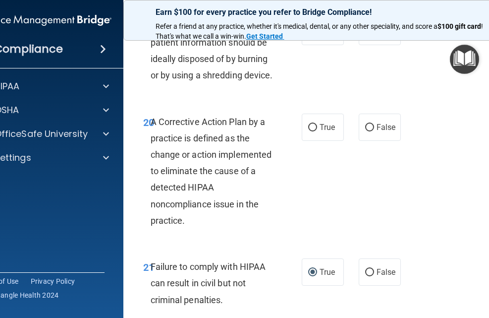
scroll to position [2148, 0]
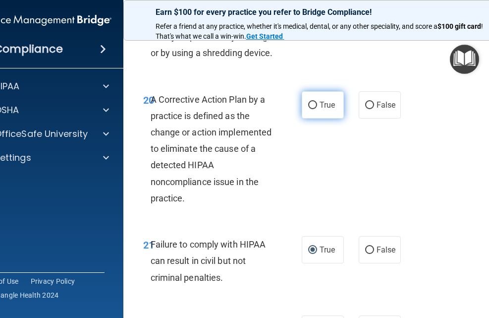
click at [309, 109] on input "True" at bounding box center [312, 105] width 9 height 7
radio input "true"
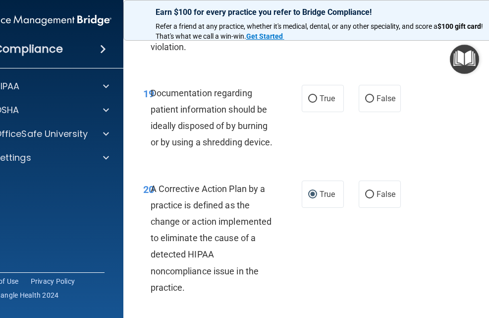
scroll to position [2049, 0]
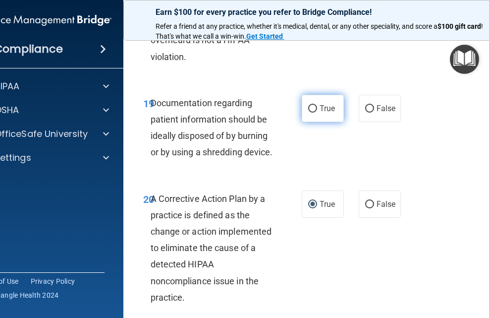
click at [308, 112] on input "True" at bounding box center [312, 108] width 9 height 7
radio input "true"
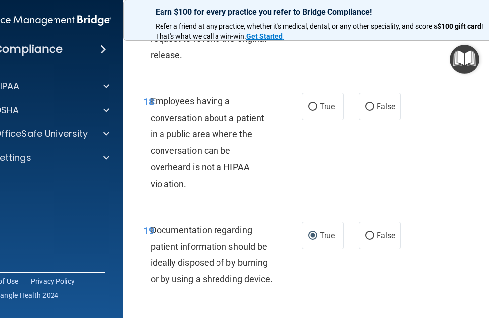
scroll to position [1901, 0]
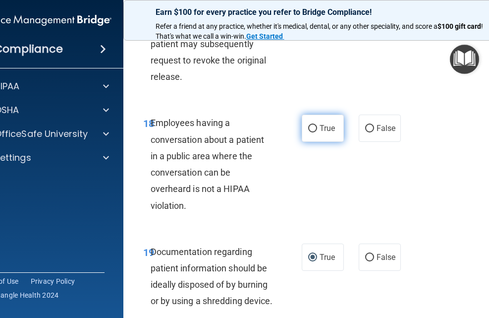
click at [308, 132] on input "True" at bounding box center [312, 128] width 9 height 7
radio input "true"
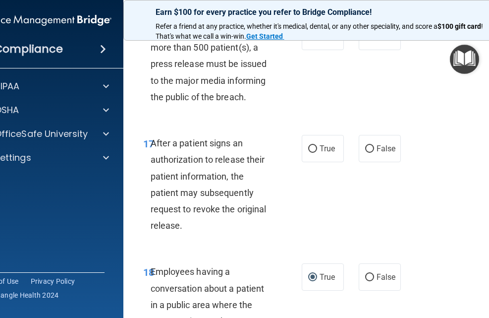
scroll to position [1802, 0]
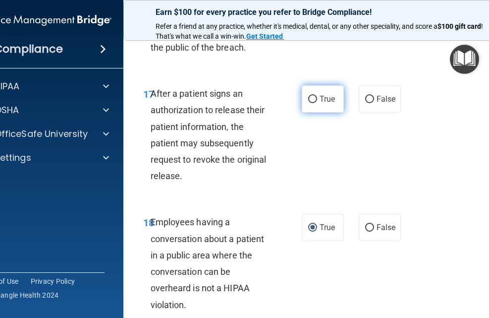
click at [310, 103] on input "True" at bounding box center [312, 99] width 9 height 7
radio input "true"
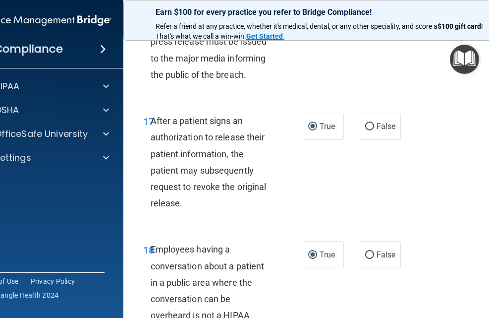
scroll to position [1752, 0]
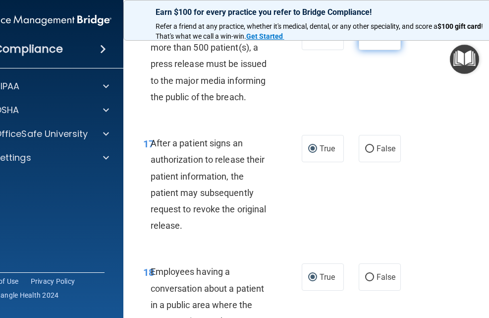
click at [368, 41] on input "False" at bounding box center [369, 36] width 9 height 7
radio input "true"
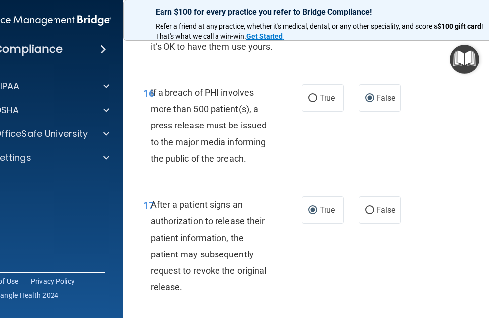
scroll to position [1604, 0]
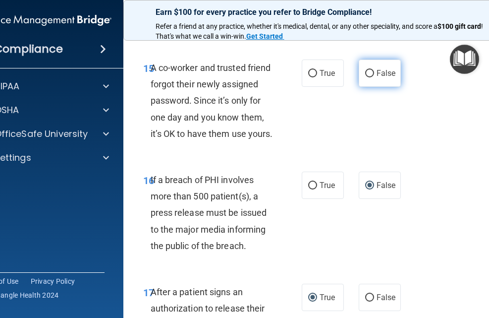
click at [365, 77] on input "False" at bounding box center [369, 73] width 9 height 7
radio input "true"
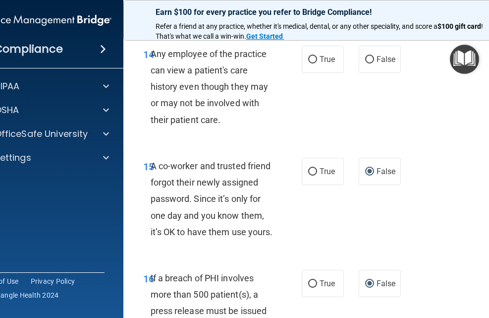
scroll to position [1504, 0]
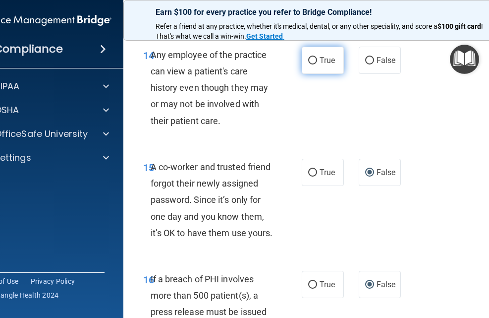
click at [308, 64] on input "True" at bounding box center [312, 60] width 9 height 7
radio input "true"
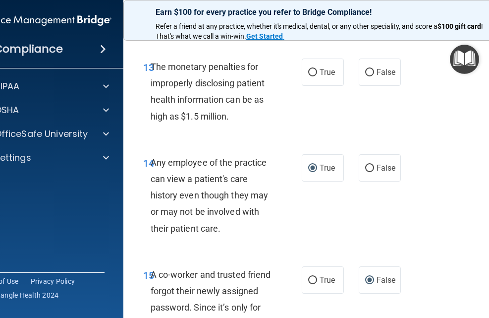
scroll to position [1356, 0]
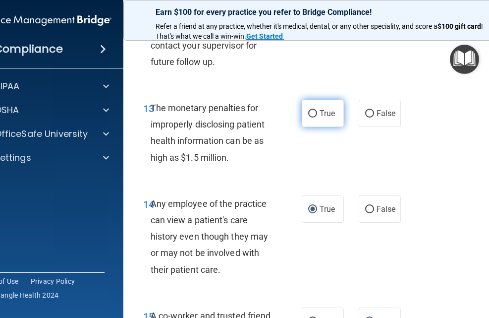
click at [310, 117] on input "True" at bounding box center [312, 113] width 9 height 7
radio input "true"
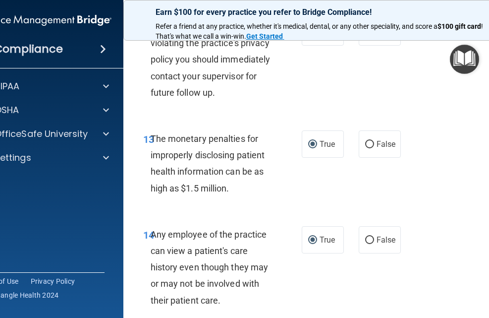
scroll to position [1207, 0]
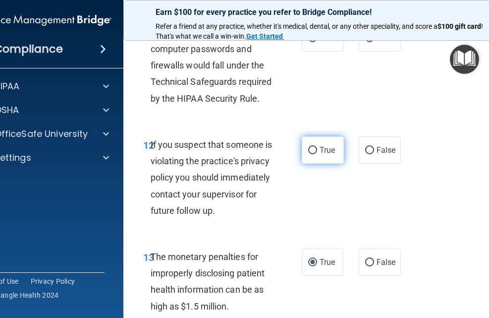
click at [311, 149] on input "True" at bounding box center [312, 150] width 9 height 7
radio input "true"
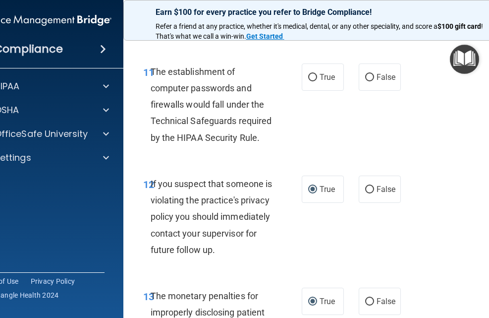
scroll to position [1108, 0]
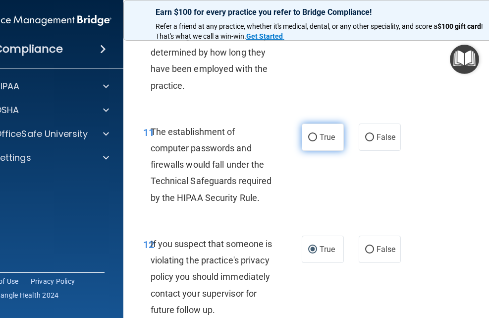
click at [310, 136] on input "True" at bounding box center [312, 137] width 9 height 7
radio input "true"
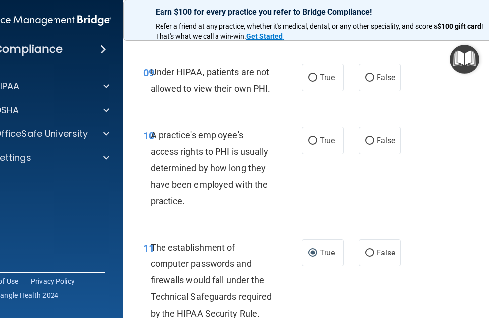
scroll to position [960, 0]
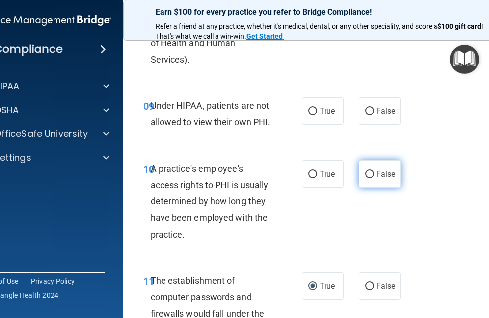
click at [367, 175] on input "False" at bounding box center [369, 173] width 9 height 7
radio input "true"
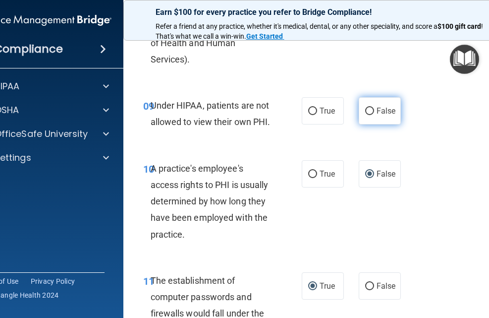
click at [365, 110] on input "False" at bounding box center [369, 110] width 9 height 7
radio input "true"
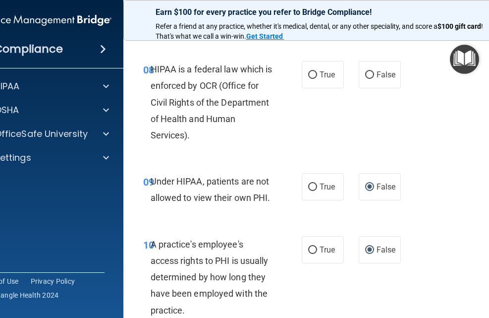
scroll to position [860, 0]
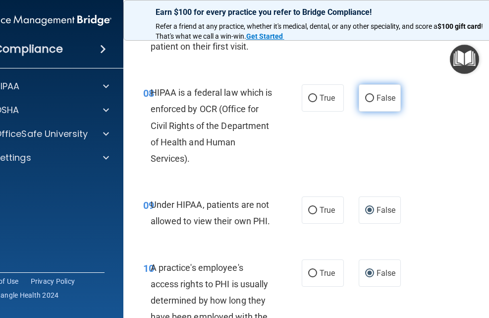
click at [365, 97] on input "False" at bounding box center [369, 98] width 9 height 7
radio input "true"
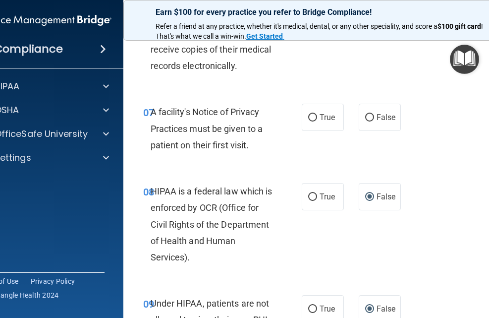
scroll to position [761, 0]
click at [308, 117] on input "True" at bounding box center [312, 117] width 9 height 7
radio input "true"
click at [308, 118] on input "True" at bounding box center [312, 117] width 9 height 7
click at [365, 117] on input "False" at bounding box center [369, 117] width 9 height 7
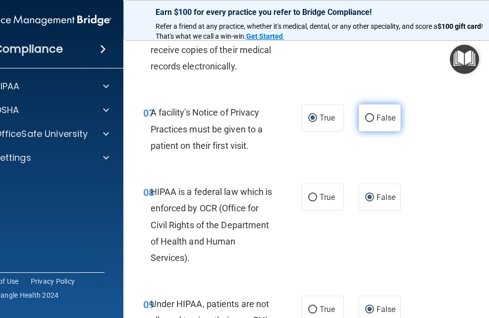
radio input "true"
radio input "false"
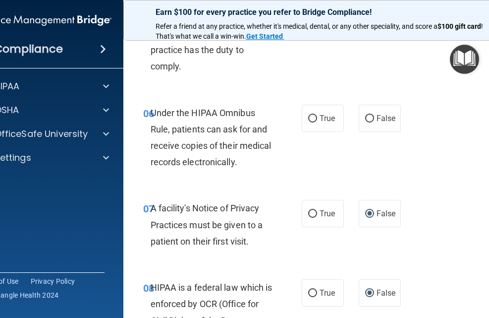
scroll to position [662, 0]
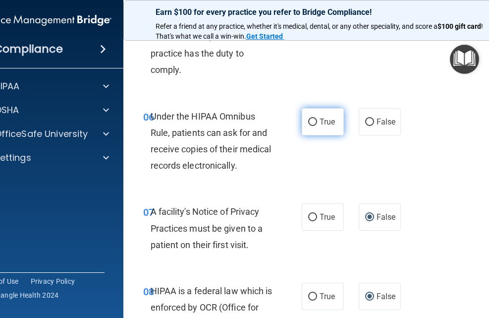
click at [309, 122] on input "True" at bounding box center [312, 121] width 9 height 7
radio input "true"
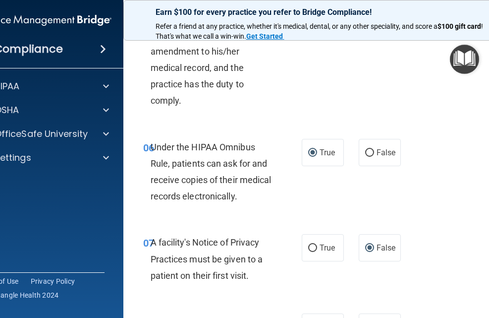
scroll to position [563, 0]
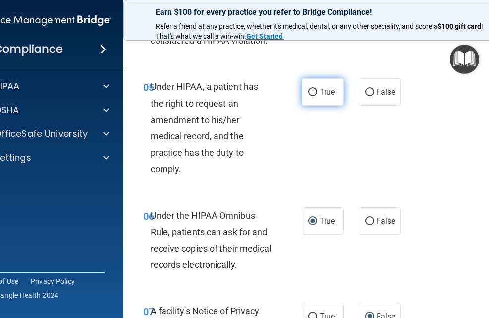
click at [308, 91] on input "True" at bounding box center [312, 92] width 9 height 7
radio input "true"
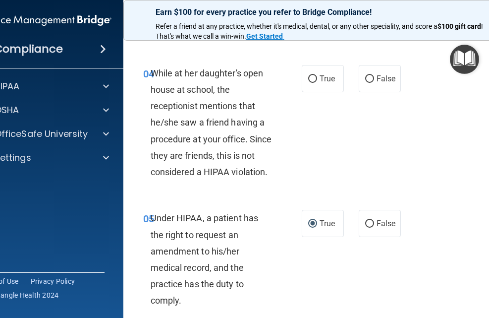
scroll to position [415, 0]
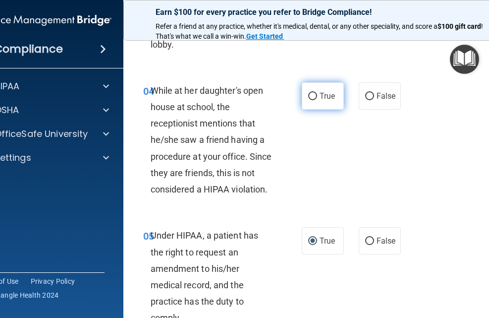
click at [309, 97] on input "True" at bounding box center [312, 96] width 9 height 7
radio input "true"
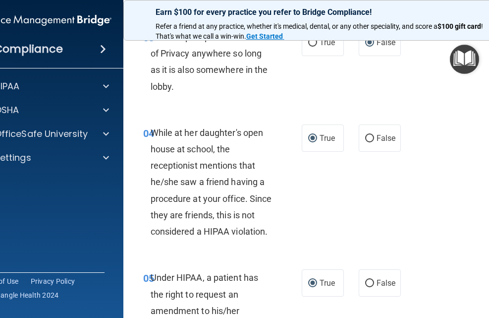
scroll to position [316, 0]
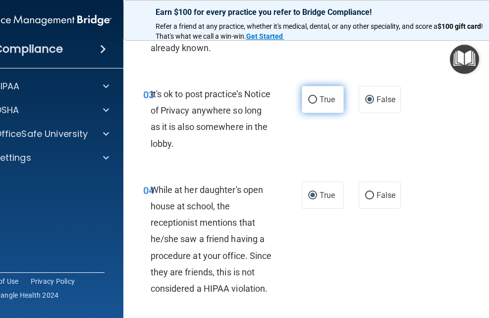
click at [308, 96] on input "True" at bounding box center [312, 99] width 9 height 7
radio input "true"
radio input "false"
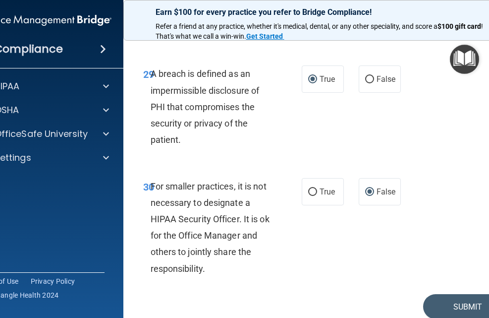
scroll to position [3436, 0]
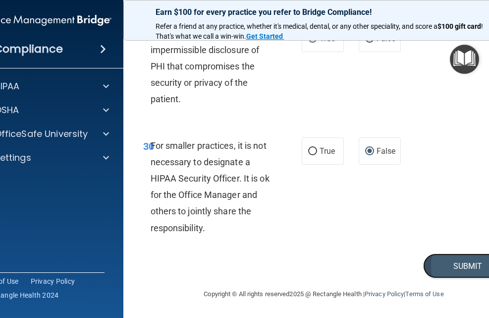
click at [445, 263] on button "Submit" at bounding box center [467, 265] width 89 height 25
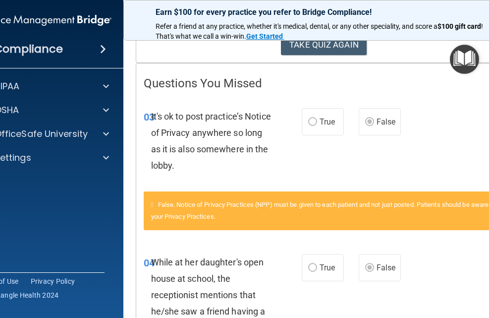
scroll to position [148, 0]
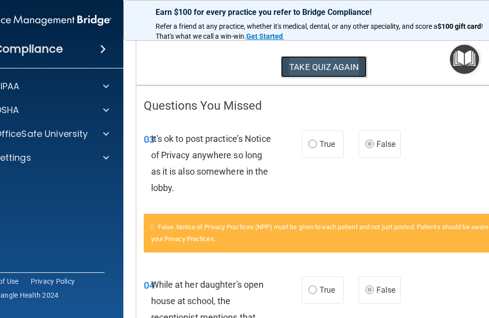
drag, startPoint x: 316, startPoint y: 62, endPoint x: 322, endPoint y: 62, distance: 6.4
click at [321, 62] on button "TAKE QUIZ AGAIN" at bounding box center [324, 67] width 86 height 22
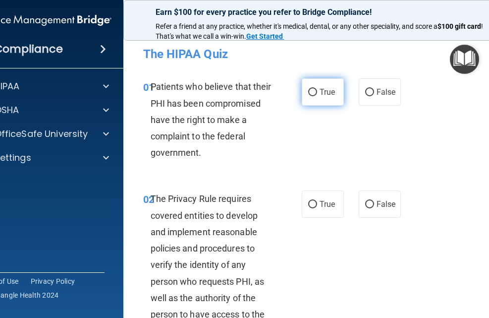
click at [309, 90] on input "True" at bounding box center [312, 92] width 9 height 7
radio input "true"
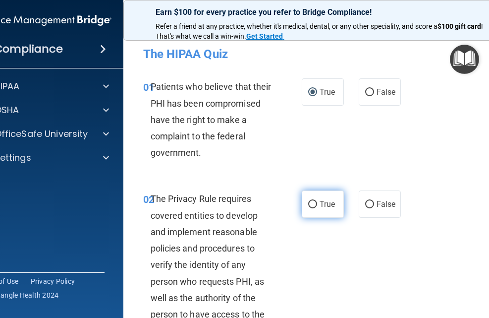
click at [308, 205] on input "True" at bounding box center [312, 204] width 9 height 7
radio input "true"
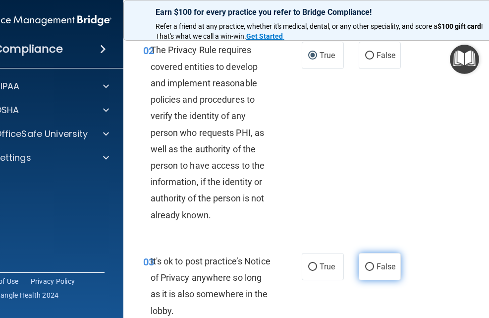
click at [367, 268] on input "False" at bounding box center [369, 266] width 9 height 7
radio input "true"
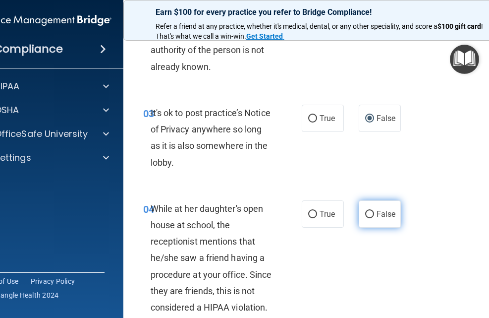
scroll to position [297, 0]
click at [369, 211] on input "False" at bounding box center [369, 213] width 9 height 7
radio input "true"
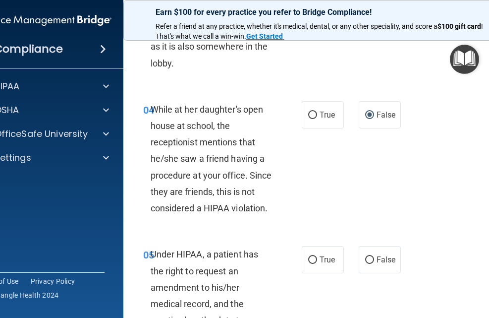
scroll to position [396, 0]
click at [366, 259] on input "False" at bounding box center [369, 259] width 9 height 7
radio input "true"
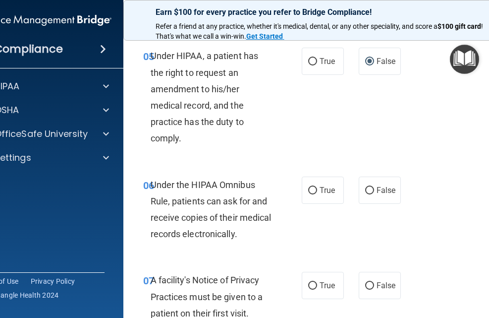
scroll to position [594, 0]
click at [310, 189] on input "True" at bounding box center [312, 189] width 9 height 7
radio input "true"
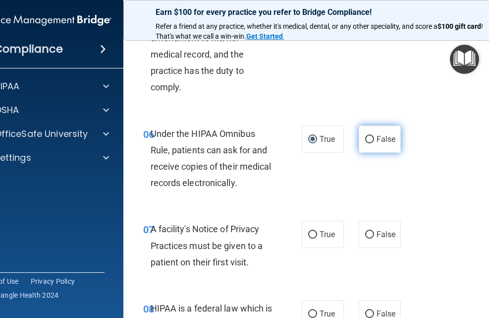
scroll to position [743, 0]
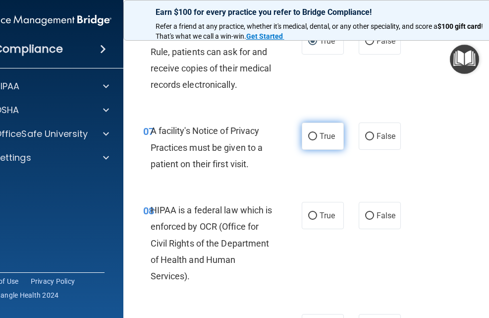
click at [309, 136] on input "True" at bounding box center [312, 136] width 9 height 7
radio input "true"
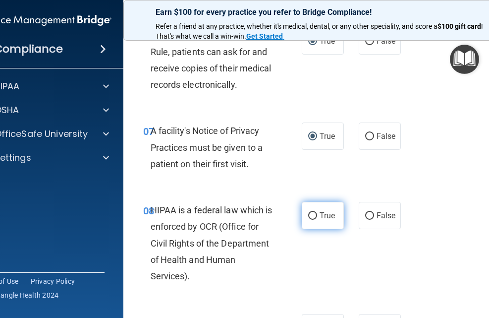
drag, startPoint x: 305, startPoint y: 214, endPoint x: 314, endPoint y: 213, distance: 8.9
click at [308, 214] on input "True" at bounding box center [312, 215] width 9 height 7
radio input "true"
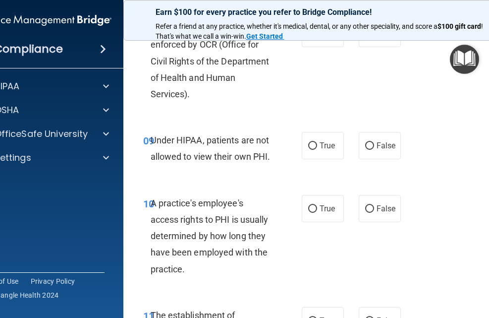
scroll to position [991, 0]
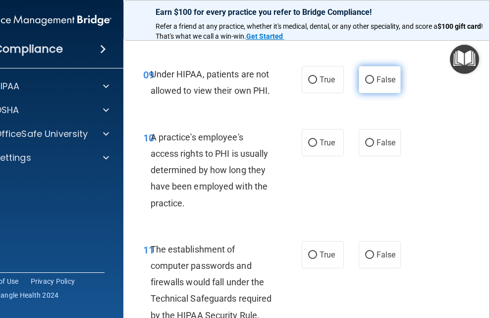
click at [365, 79] on input "False" at bounding box center [369, 79] width 9 height 7
radio input "true"
drag, startPoint x: 367, startPoint y: 141, endPoint x: 359, endPoint y: 167, distance: 27.1
click at [367, 141] on input "False" at bounding box center [369, 142] width 9 height 7
radio input "true"
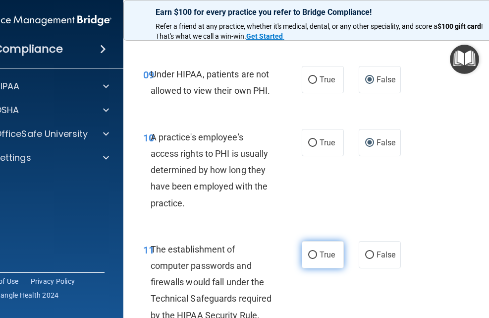
click at [308, 253] on input "True" at bounding box center [312, 254] width 9 height 7
radio input "true"
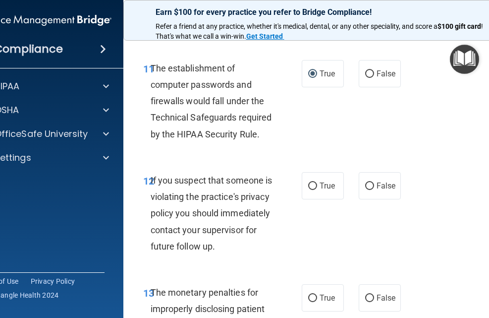
scroll to position [1189, 0]
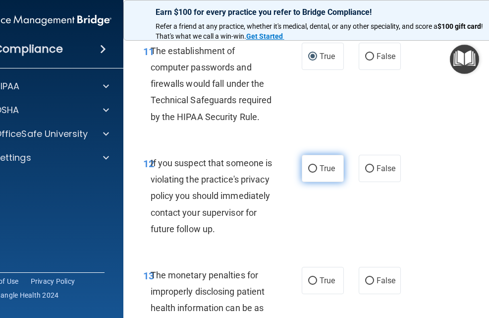
click at [310, 165] on input "True" at bounding box center [312, 168] width 9 height 7
radio input "true"
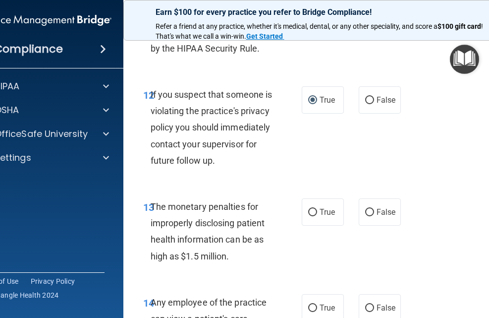
scroll to position [1338, 0]
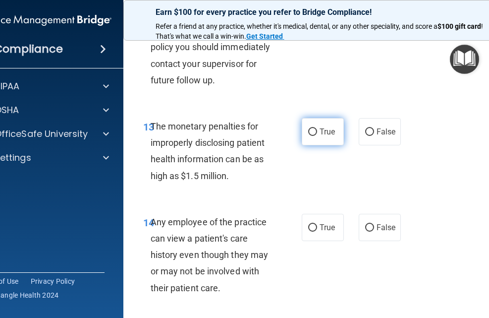
click at [311, 136] on input "True" at bounding box center [312, 131] width 9 height 7
radio input "true"
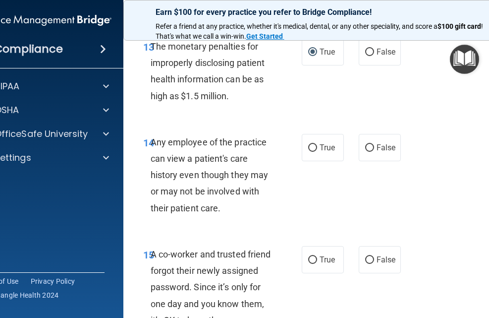
scroll to position [1437, 0]
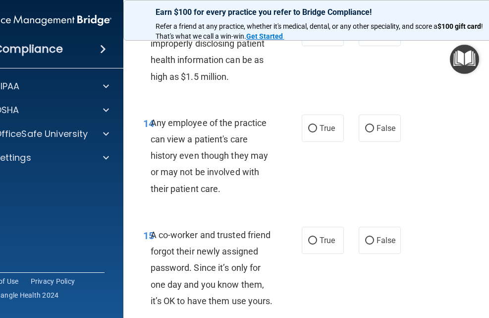
drag, startPoint x: 367, startPoint y: 142, endPoint x: 379, endPoint y: 194, distance: 54.1
click at [369, 132] on input "False" at bounding box center [369, 128] width 9 height 7
radio input "true"
click at [366, 244] on input "False" at bounding box center [369, 240] width 9 height 7
radio input "true"
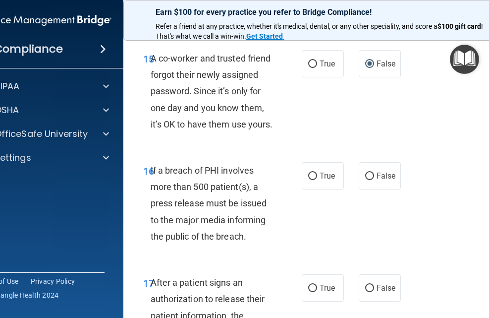
scroll to position [1635, 0]
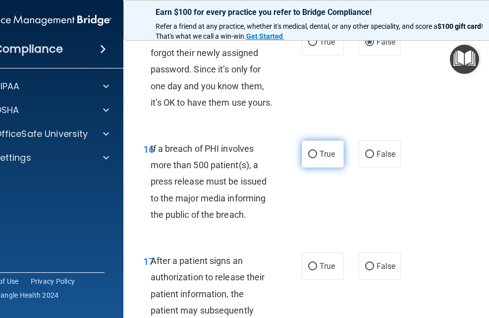
click at [309, 158] on input "True" at bounding box center [312, 154] width 9 height 7
radio input "true"
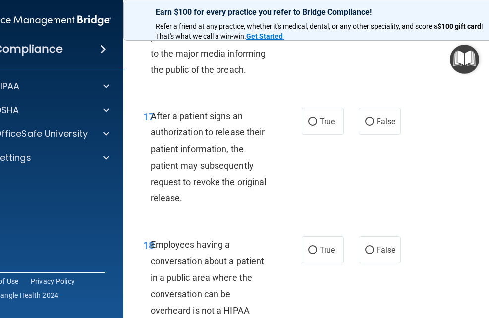
scroll to position [1783, 0]
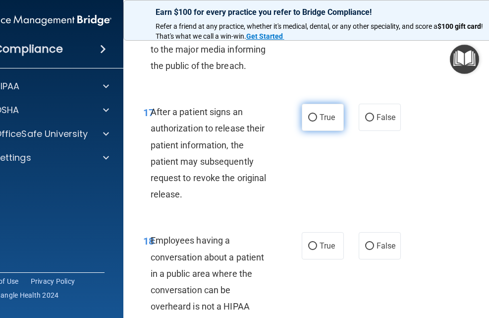
click at [310, 121] on input "True" at bounding box center [312, 117] width 9 height 7
radio input "true"
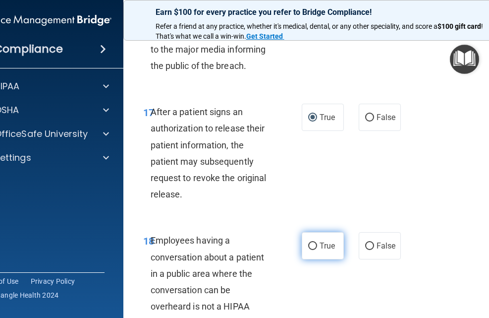
click at [308, 250] on input "True" at bounding box center [312, 245] width 9 height 7
radio input "true"
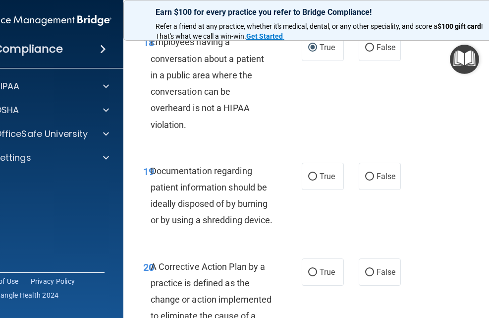
scroll to position [2031, 0]
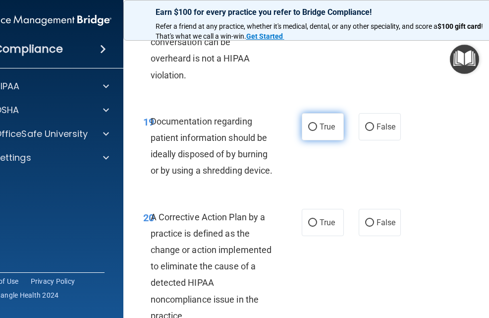
click at [308, 131] on input "True" at bounding box center [312, 126] width 9 height 7
radio input "true"
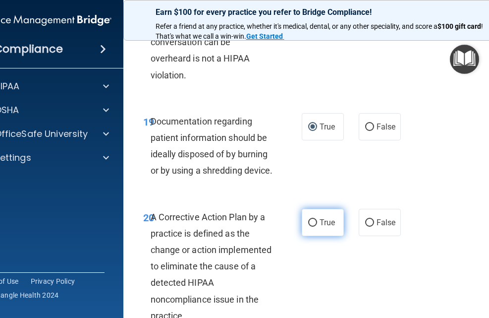
click at [311, 226] on input "True" at bounding box center [312, 222] width 9 height 7
radio input "true"
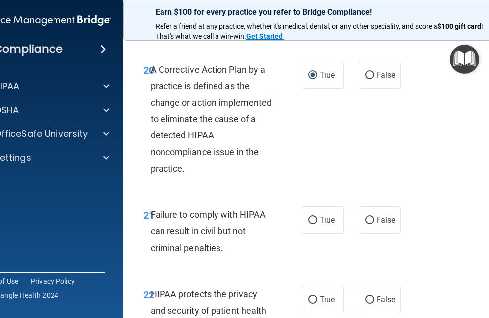
scroll to position [2279, 0]
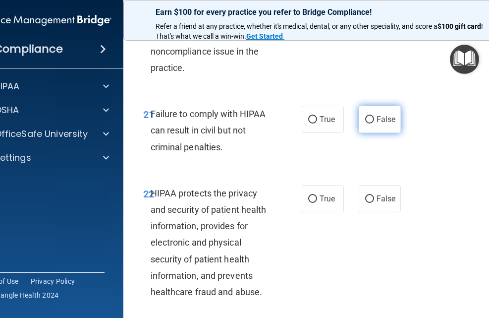
click at [367, 123] on input "False" at bounding box center [369, 119] width 9 height 7
radio input "true"
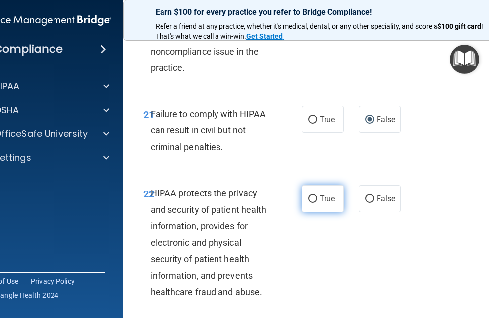
click at [308, 203] on input "True" at bounding box center [312, 198] width 9 height 7
radio input "true"
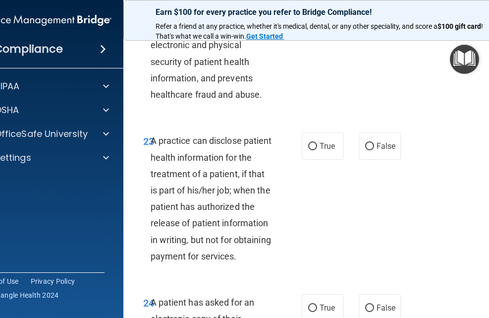
scroll to position [2477, 0]
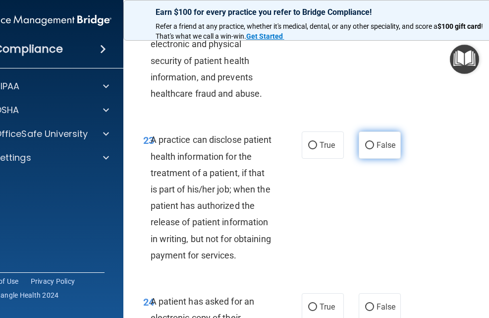
click at [366, 149] on input "False" at bounding box center [369, 145] width 9 height 7
radio input "true"
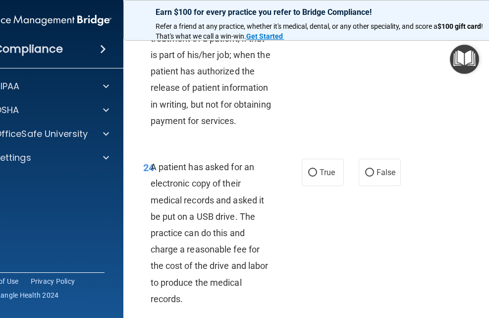
scroll to position [2625, 0]
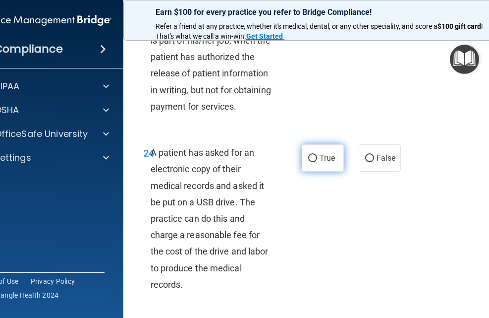
click at [309, 162] on input "True" at bounding box center [312, 158] width 9 height 7
radio input "true"
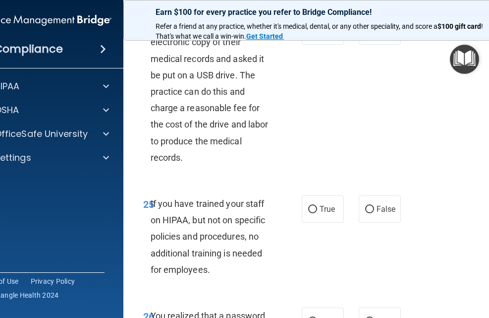
scroll to position [2774, 0]
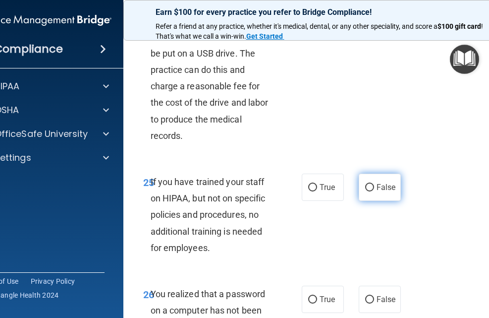
click at [369, 201] on label "False" at bounding box center [380, 186] width 42 height 27
click at [369, 191] on input "False" at bounding box center [369, 187] width 9 height 7
radio input "true"
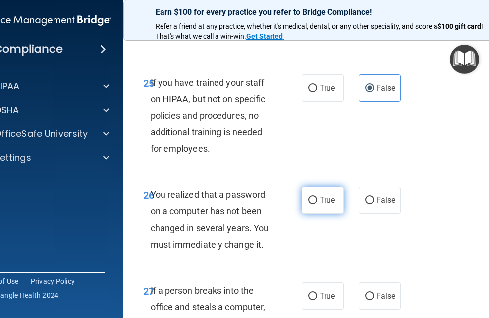
click at [311, 204] on input "True" at bounding box center [312, 200] width 9 height 7
radio input "true"
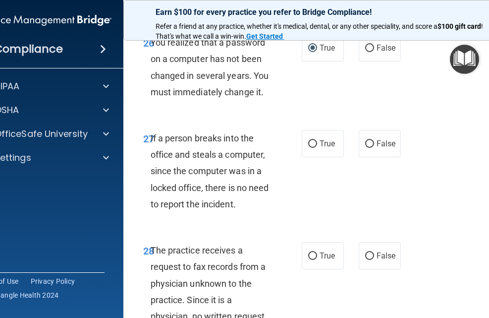
scroll to position [3121, 0]
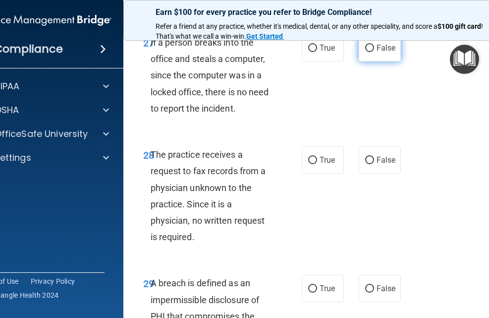
click at [365, 52] on input "False" at bounding box center [369, 48] width 9 height 7
radio input "true"
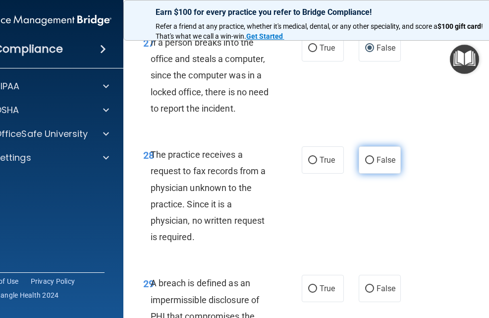
click at [365, 164] on input "False" at bounding box center [369, 160] width 9 height 7
radio input "true"
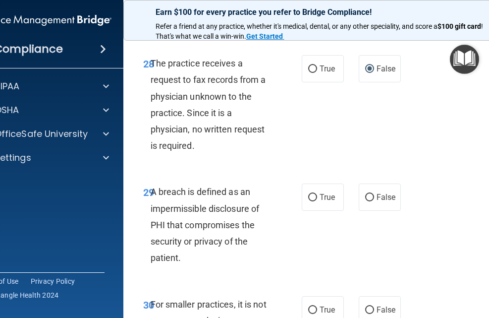
scroll to position [3220, 0]
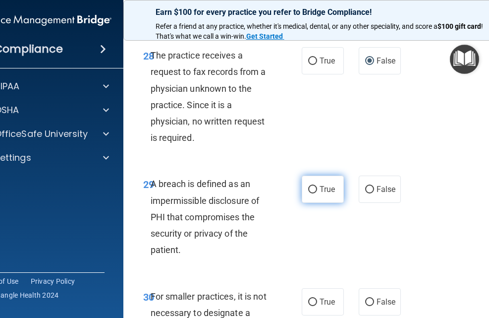
click at [310, 193] on input "True" at bounding box center [312, 189] width 9 height 7
radio input "true"
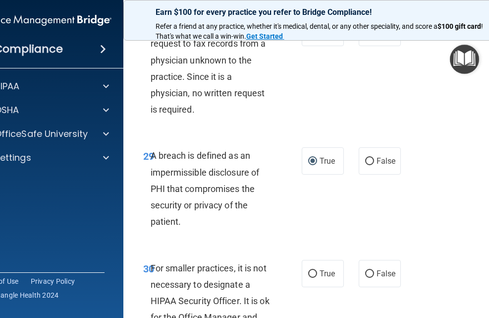
scroll to position [3319, 0]
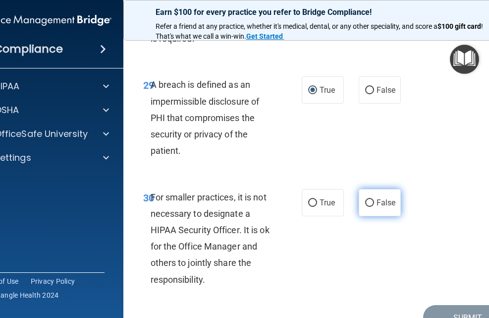
drag, startPoint x: 364, startPoint y: 266, endPoint x: 372, endPoint y: 266, distance: 7.4
click at [365, 207] on input "False" at bounding box center [369, 202] width 9 height 7
radio input "true"
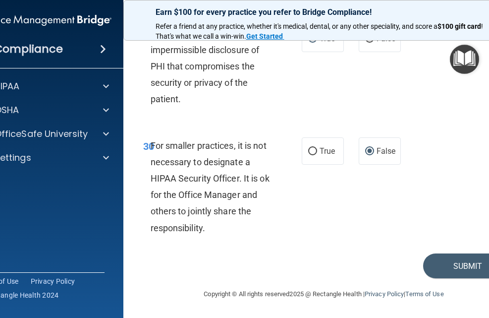
scroll to position [3436, 0]
click at [449, 265] on button "Submit" at bounding box center [467, 265] width 89 height 25
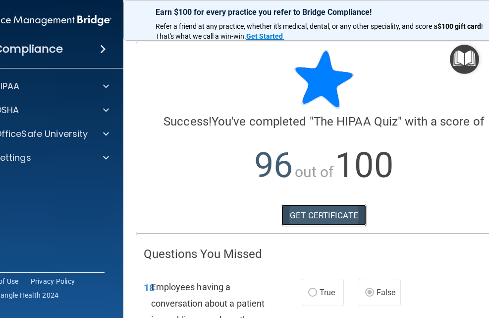
click at [320, 208] on link "GET CERTIFICATE" at bounding box center [323, 215] width 85 height 22
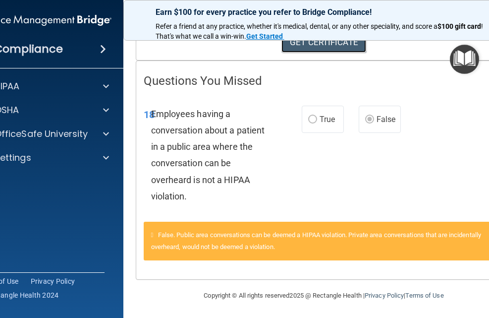
scroll to position [174, 0]
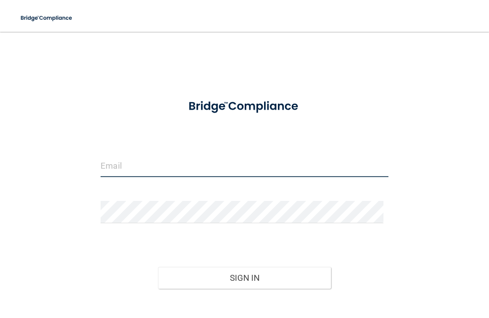
click at [121, 168] on input "email" at bounding box center [245, 166] width 288 height 22
type input "[PERSON_NAME][EMAIL_ADDRESS][PERSON_NAME][DOMAIN_NAME]"
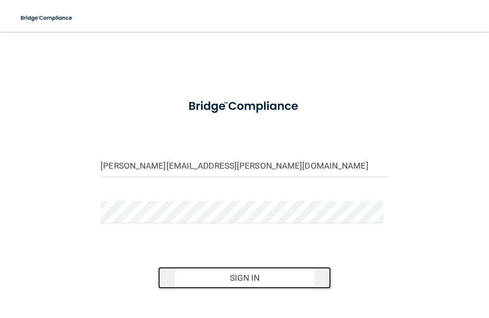
click at [258, 276] on button "Sign In" at bounding box center [244, 278] width 172 height 22
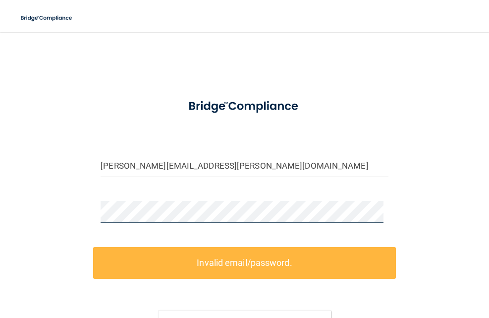
click at [82, 219] on div "jeanette.roberson@aol.com Invalid email/password. You don't have permission to …" at bounding box center [244, 211] width 449 height 339
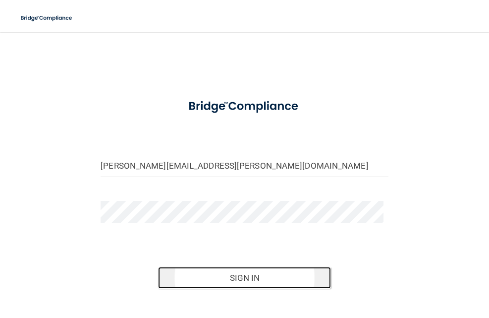
click at [234, 276] on button "Sign In" at bounding box center [244, 278] width 172 height 22
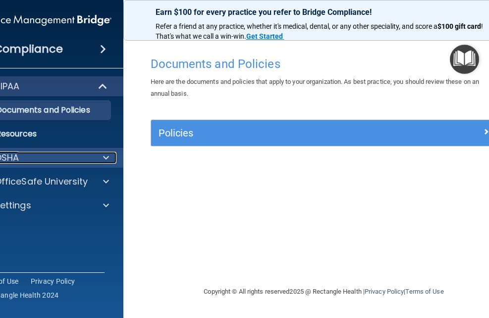
click at [110, 158] on div at bounding box center [104, 158] width 25 height 12
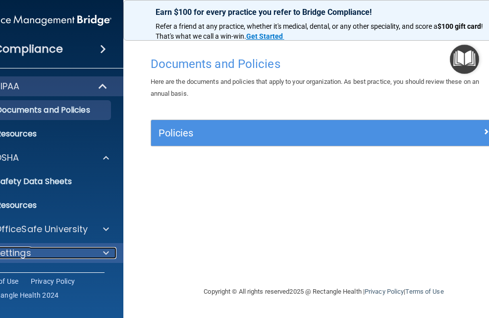
click at [107, 252] on span at bounding box center [106, 253] width 6 height 12
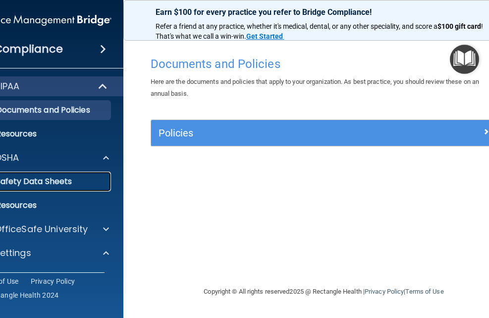
click at [70, 176] on p "Safety Data Sheets" at bounding box center [38, 181] width 135 height 10
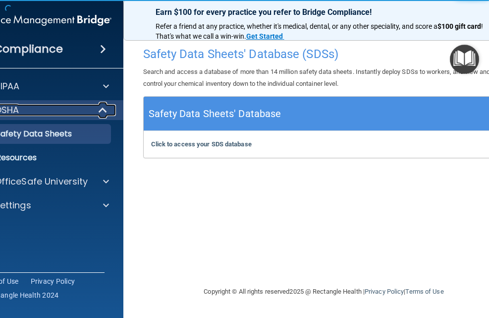
click at [105, 104] on span at bounding box center [104, 110] width 8 height 12
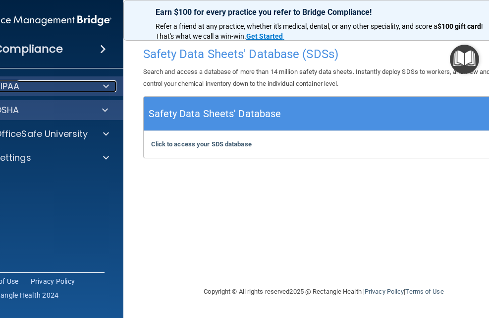
click at [104, 84] on span at bounding box center [106, 86] width 6 height 12
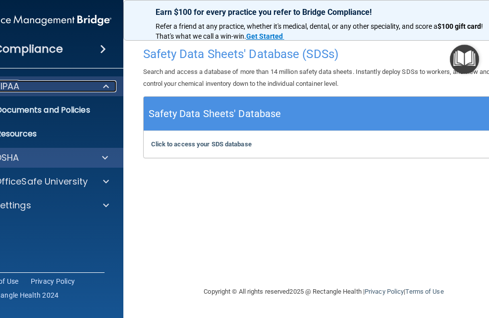
click at [108, 83] on span at bounding box center [106, 86] width 6 height 12
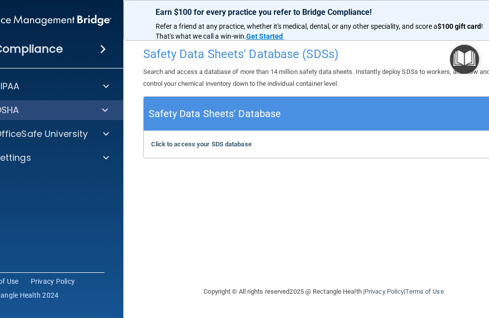
click at [103, 46] on span at bounding box center [103, 49] width 6 height 12
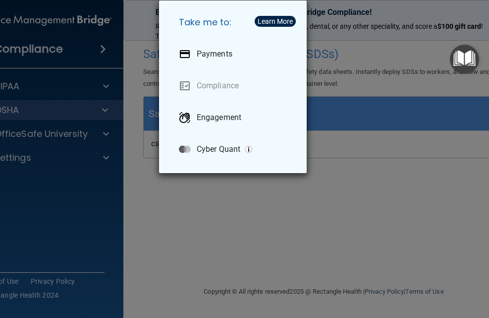
click at [69, 42] on div "Take me to: Payments Compliance Engagement Cyber Quant" at bounding box center [244, 159] width 489 height 318
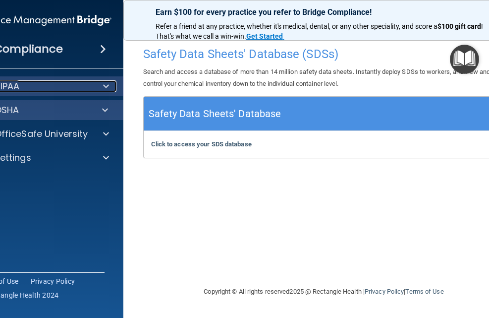
click at [107, 83] on span at bounding box center [106, 86] width 6 height 12
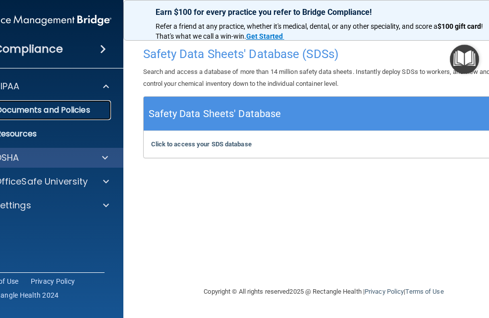
click at [59, 110] on p "Documents and Policies" at bounding box center [38, 110] width 135 height 10
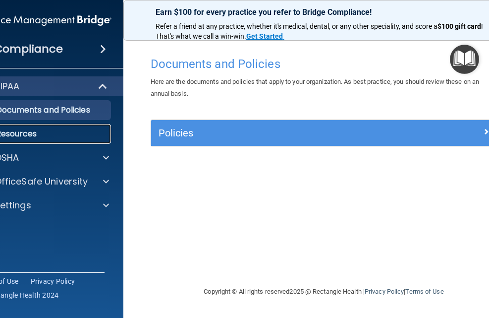
click at [49, 132] on p "Resources" at bounding box center [38, 134] width 135 height 10
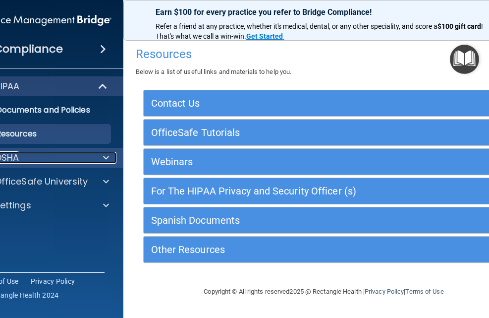
click at [105, 153] on span at bounding box center [106, 158] width 6 height 12
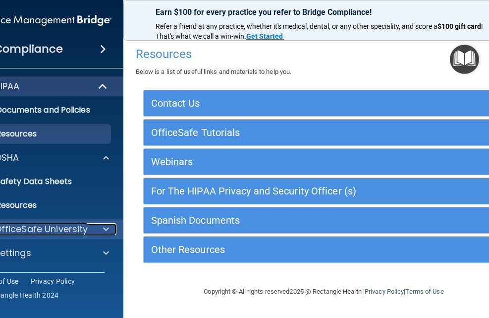
click at [106, 228] on span at bounding box center [106, 229] width 6 height 12
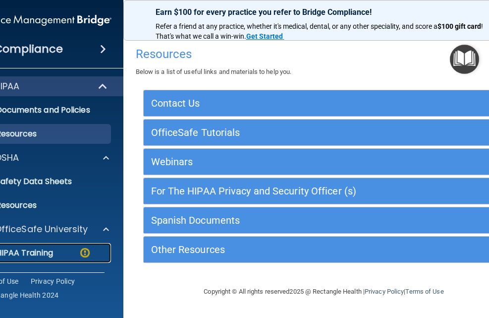
click at [83, 253] on img at bounding box center [85, 252] width 12 height 12
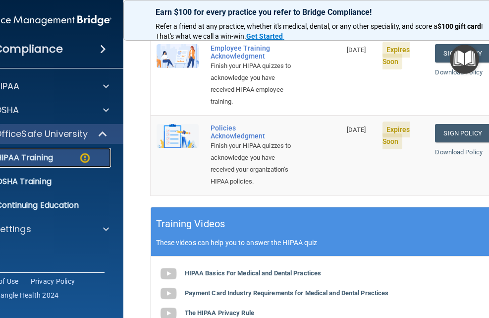
scroll to position [347, 0]
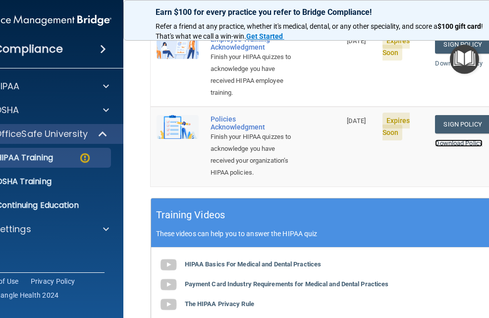
click at [460, 142] on link "Download Policy" at bounding box center [459, 142] width 48 height 7
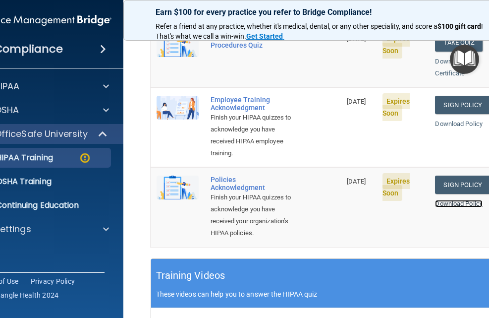
scroll to position [248, 0]
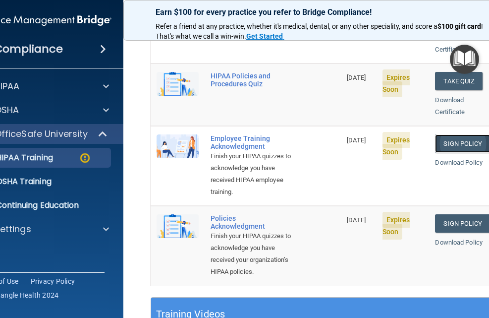
click at [462, 134] on link "Sign Policy" at bounding box center [462, 143] width 55 height 18
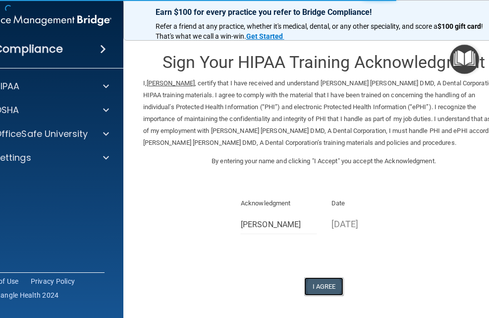
click at [322, 285] on button "I Agree" at bounding box center [324, 286] width 40 height 18
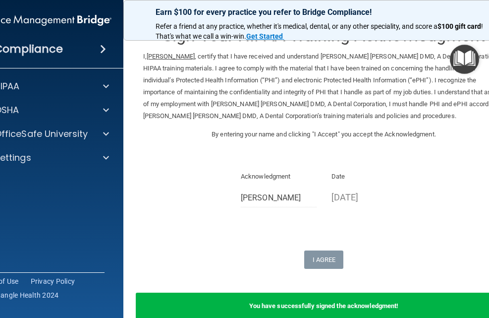
scroll to position [50, 0]
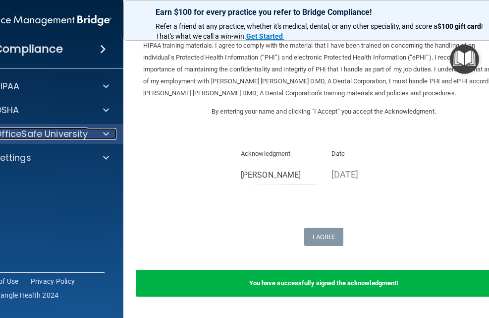
click at [103, 131] on span at bounding box center [106, 134] width 6 height 12
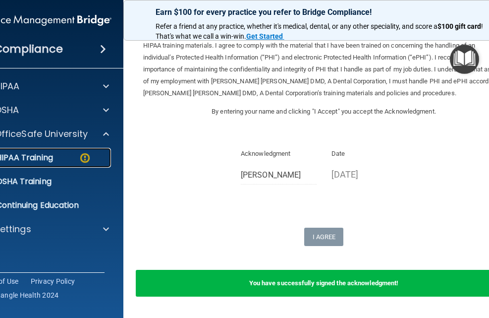
click at [74, 156] on div "HIPAA Training" at bounding box center [38, 158] width 135 height 10
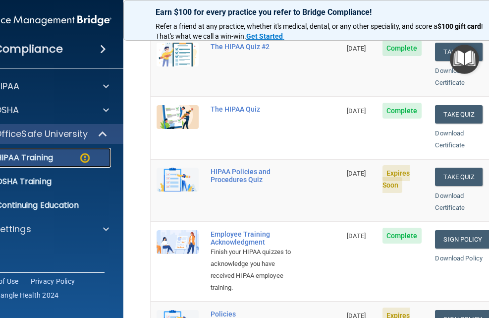
scroll to position [301, 0]
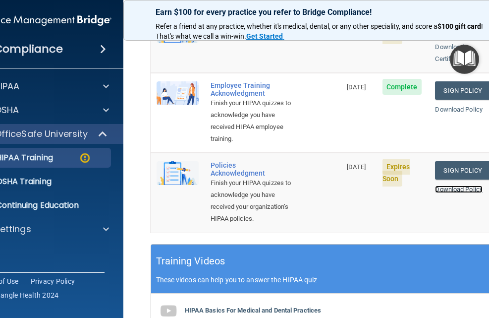
click at [458, 189] on link "Download Policy" at bounding box center [459, 188] width 48 height 7
click at [458, 168] on link "Sign Policy" at bounding box center [462, 170] width 55 height 18
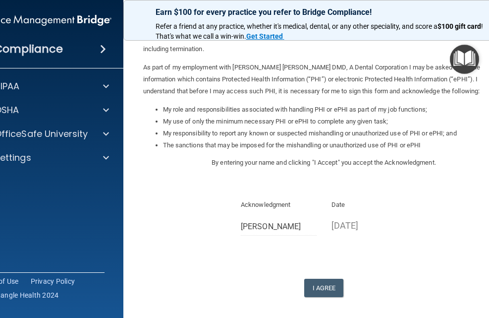
scroll to position [136, 0]
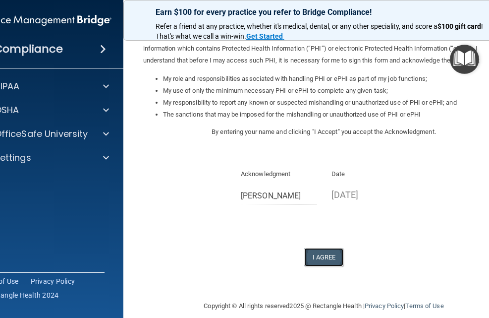
click at [317, 248] on button "I Agree" at bounding box center [324, 257] width 40 height 18
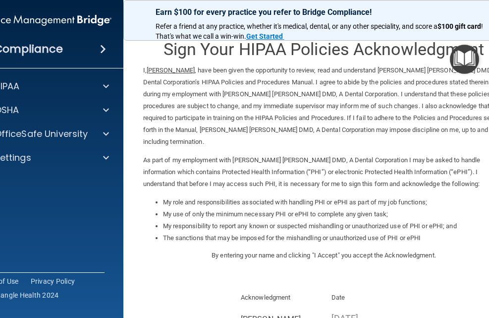
scroll to position [0, 0]
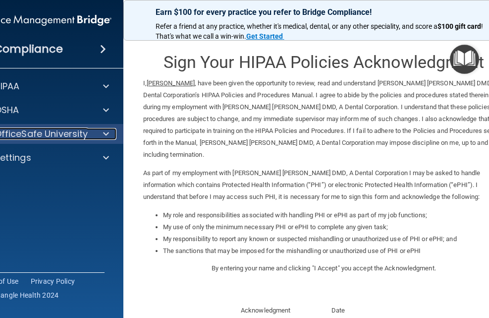
click at [103, 130] on span at bounding box center [106, 134] width 6 height 12
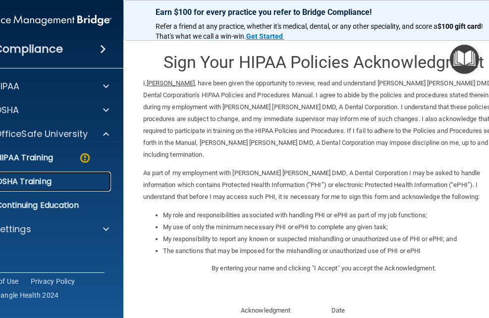
click at [38, 181] on p "OSHA Training" at bounding box center [11, 181] width 80 height 10
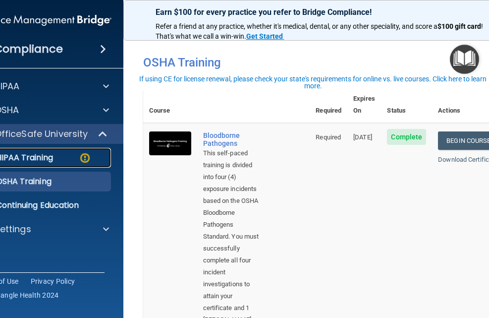
click at [54, 157] on div "HIPAA Training" at bounding box center [38, 158] width 135 height 10
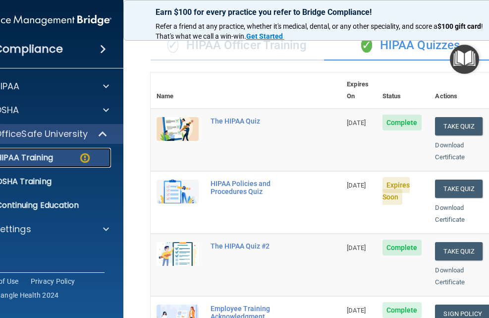
scroll to position [50, 0]
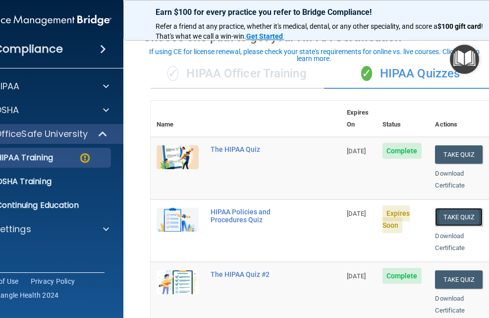
click at [456, 208] on button "Take Quiz" at bounding box center [459, 217] width 48 height 18
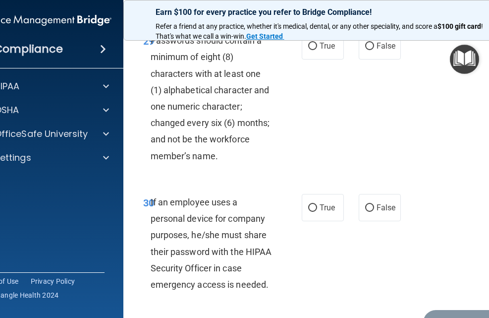
scroll to position [3733, 0]
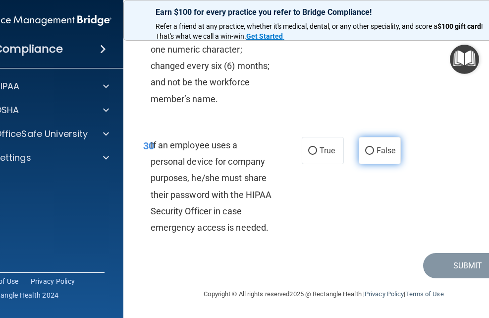
click at [365, 150] on input "False" at bounding box center [369, 150] width 9 height 7
radio input "true"
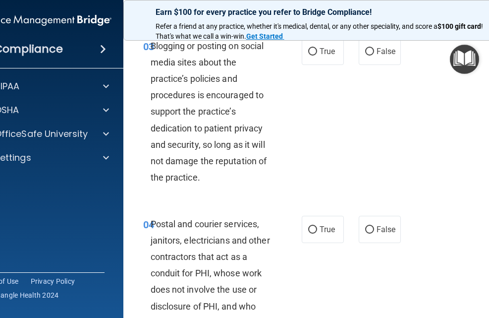
scroll to position [0, 0]
